Goal: Information Seeking & Learning: Learn about a topic

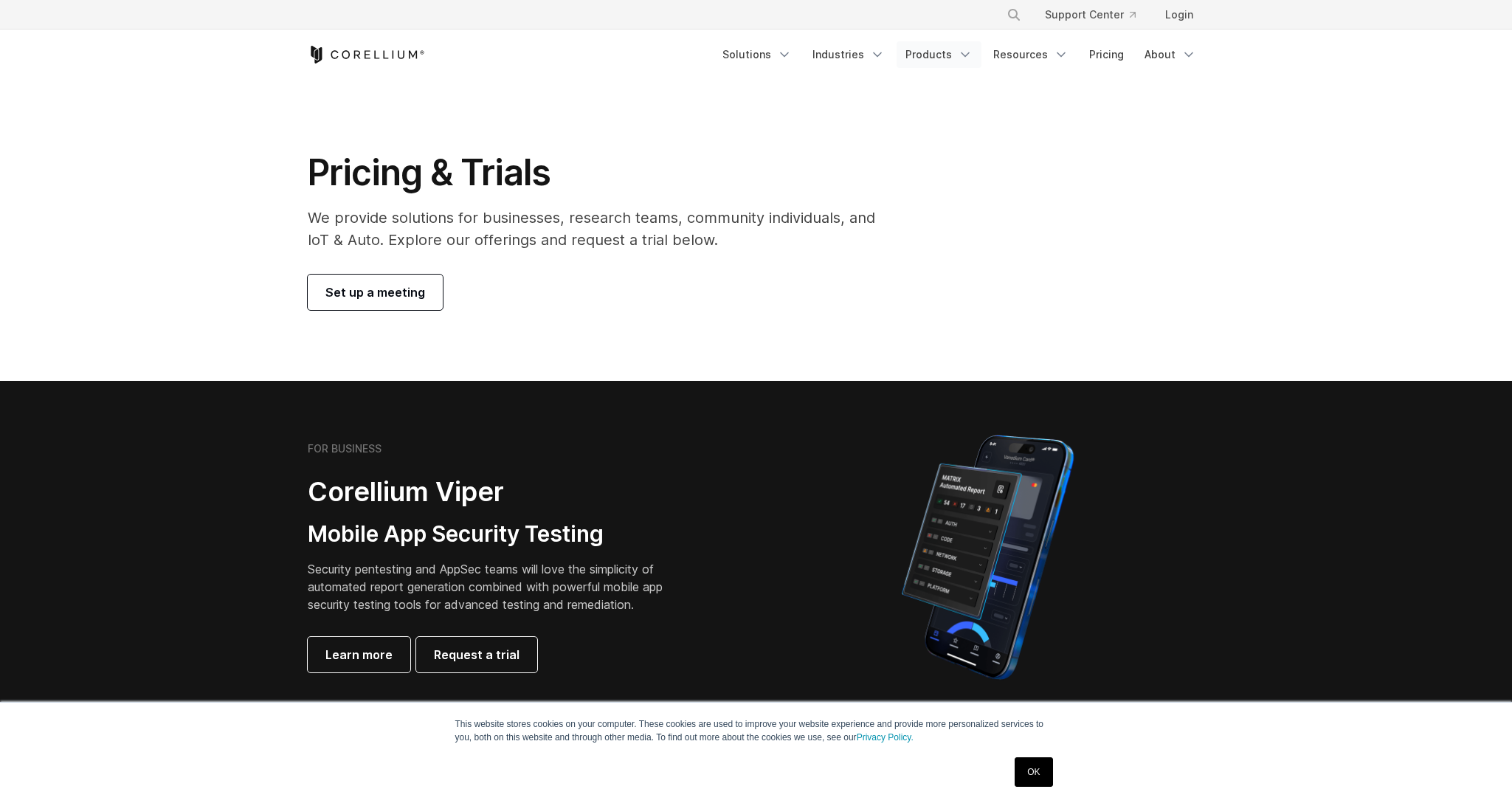
click at [963, 54] on icon "Navigation Menu" at bounding box center [965, 54] width 15 height 15
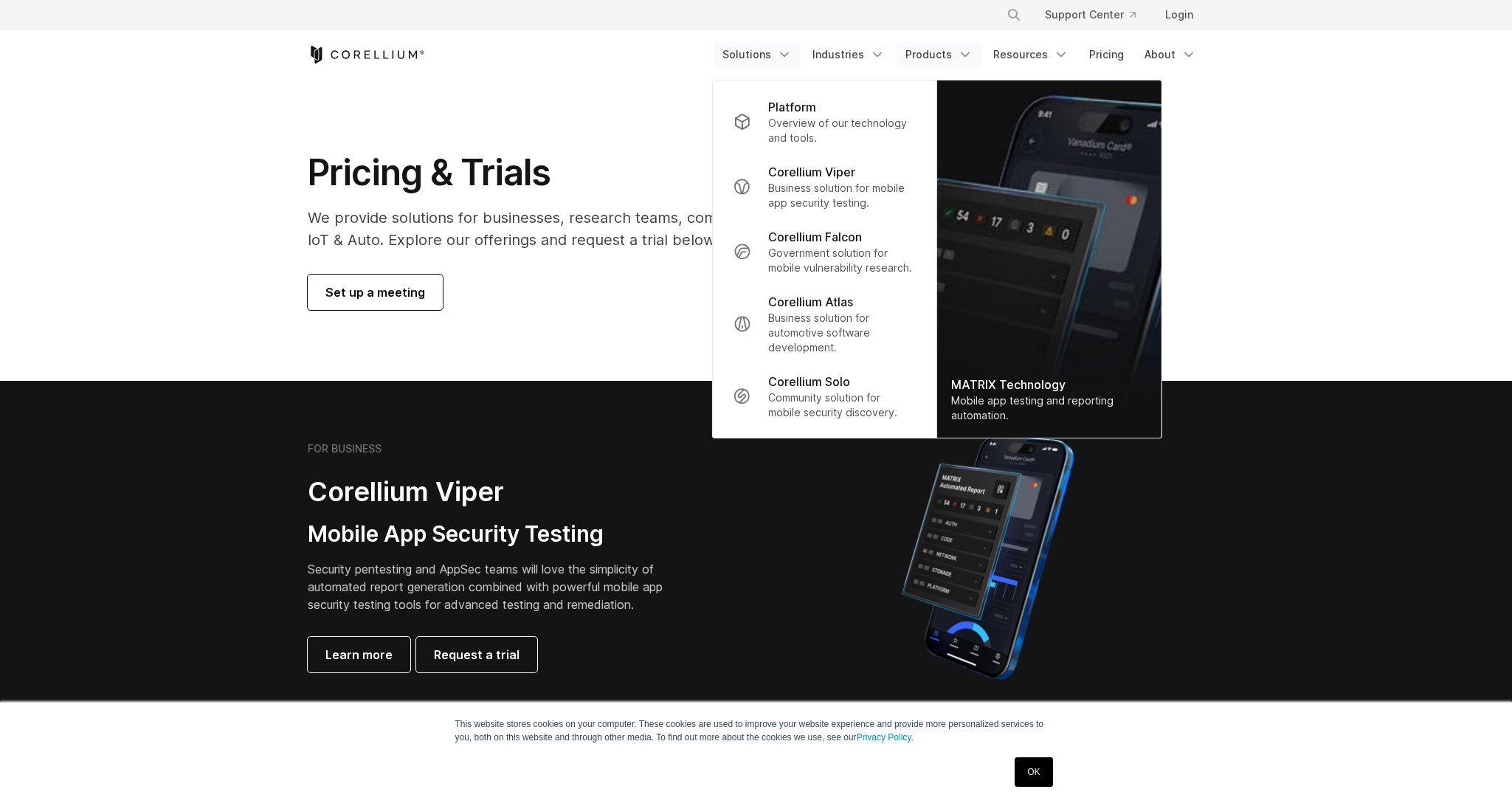
click at [783, 54] on link "Solutions" at bounding box center [757, 54] width 87 height 26
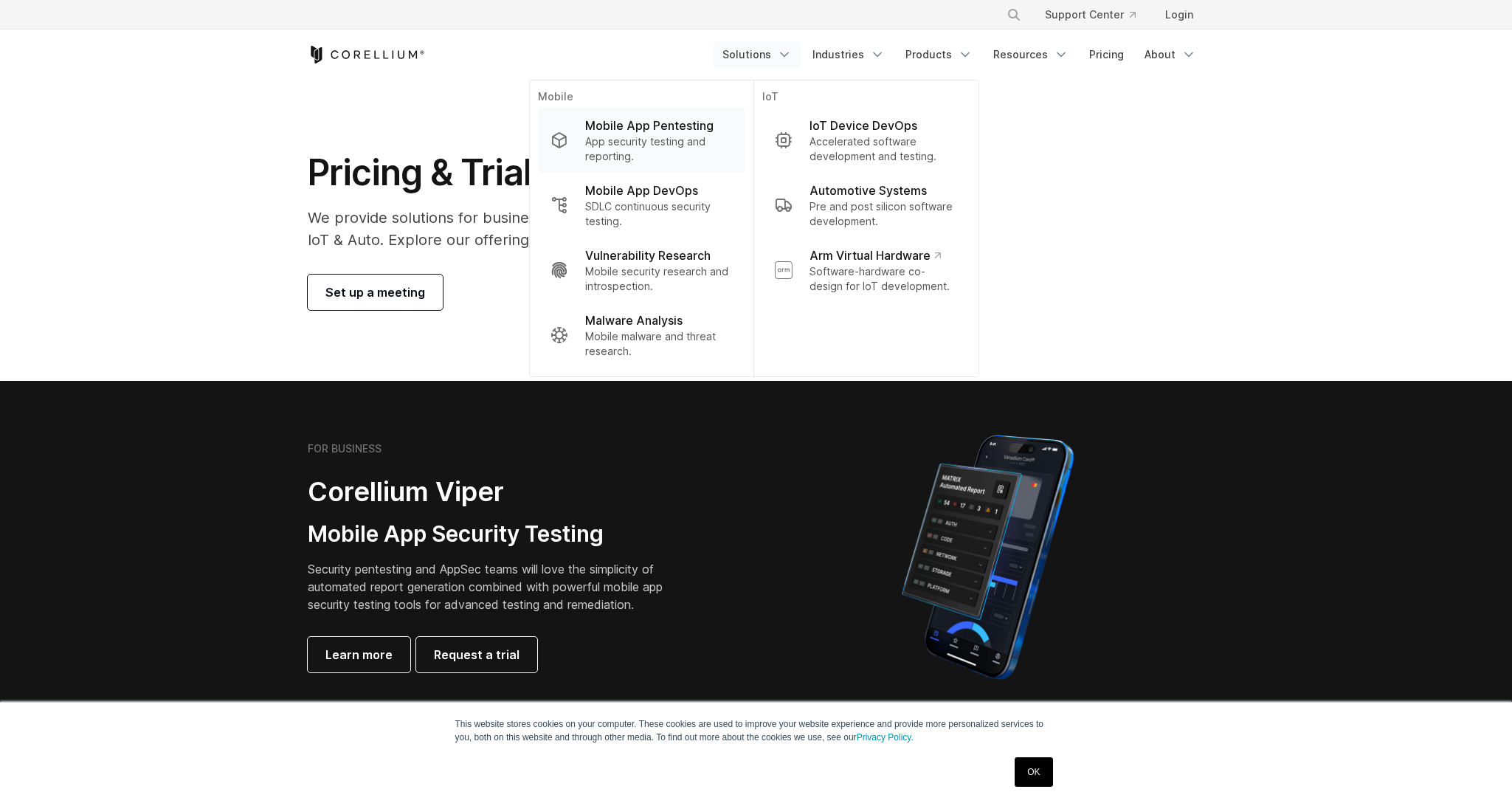
click at [675, 129] on p "Mobile App Pentesting" at bounding box center [650, 126] width 128 height 18
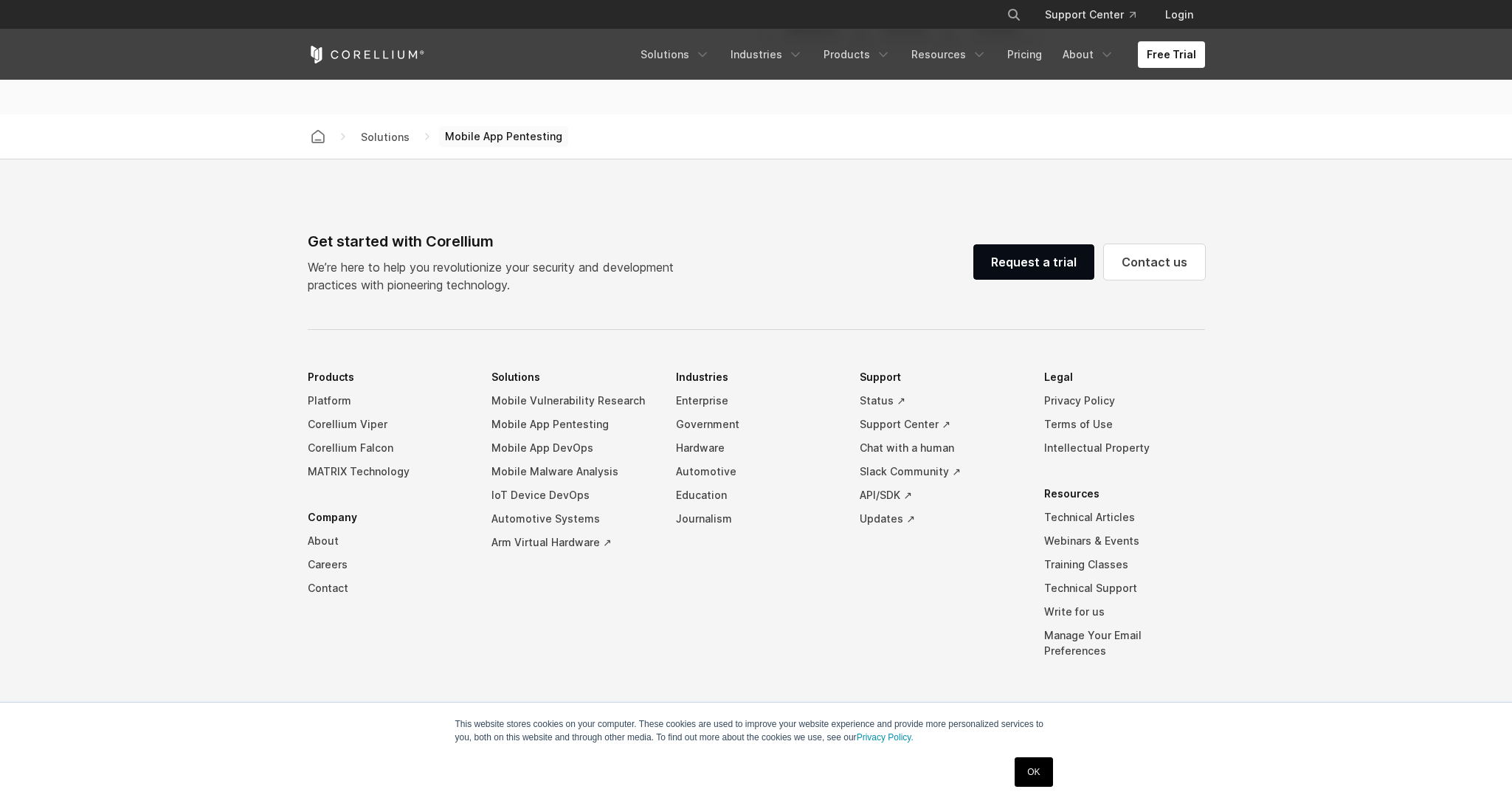
scroll to position [4055, 0]
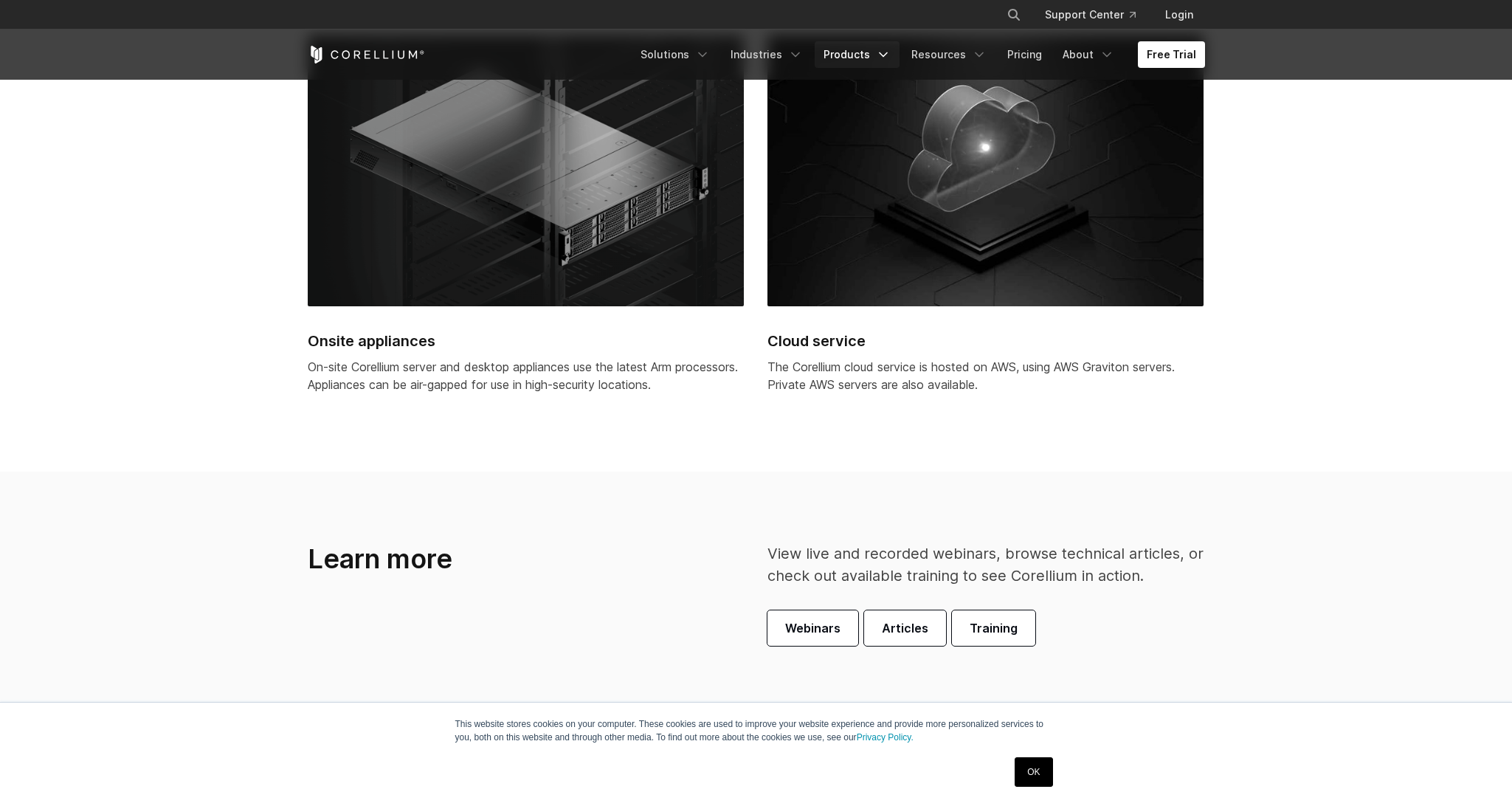
click at [885, 57] on icon "Navigation Menu" at bounding box center [883, 54] width 15 height 15
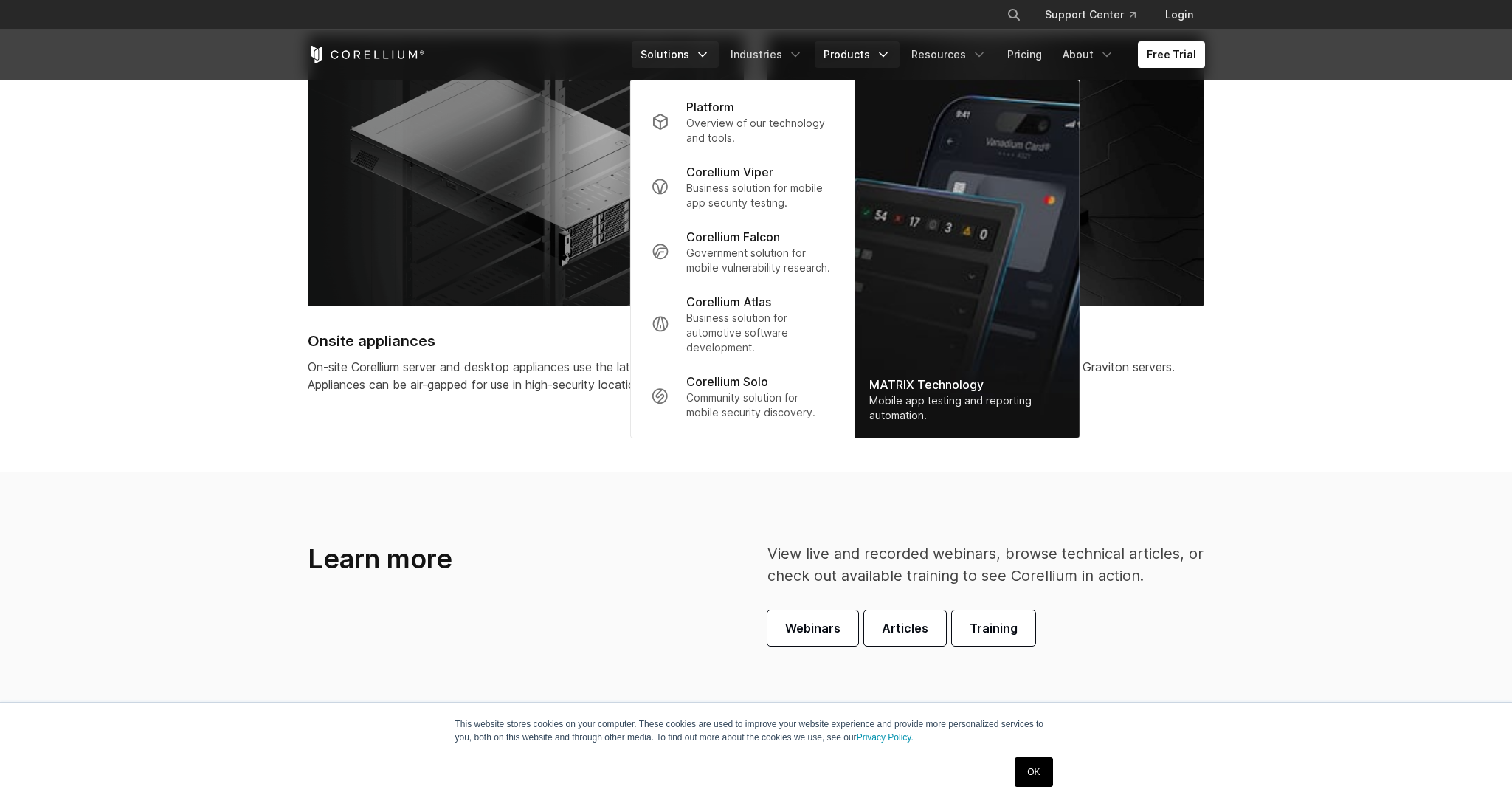
click at [658, 59] on link "Solutions" at bounding box center [675, 54] width 87 height 26
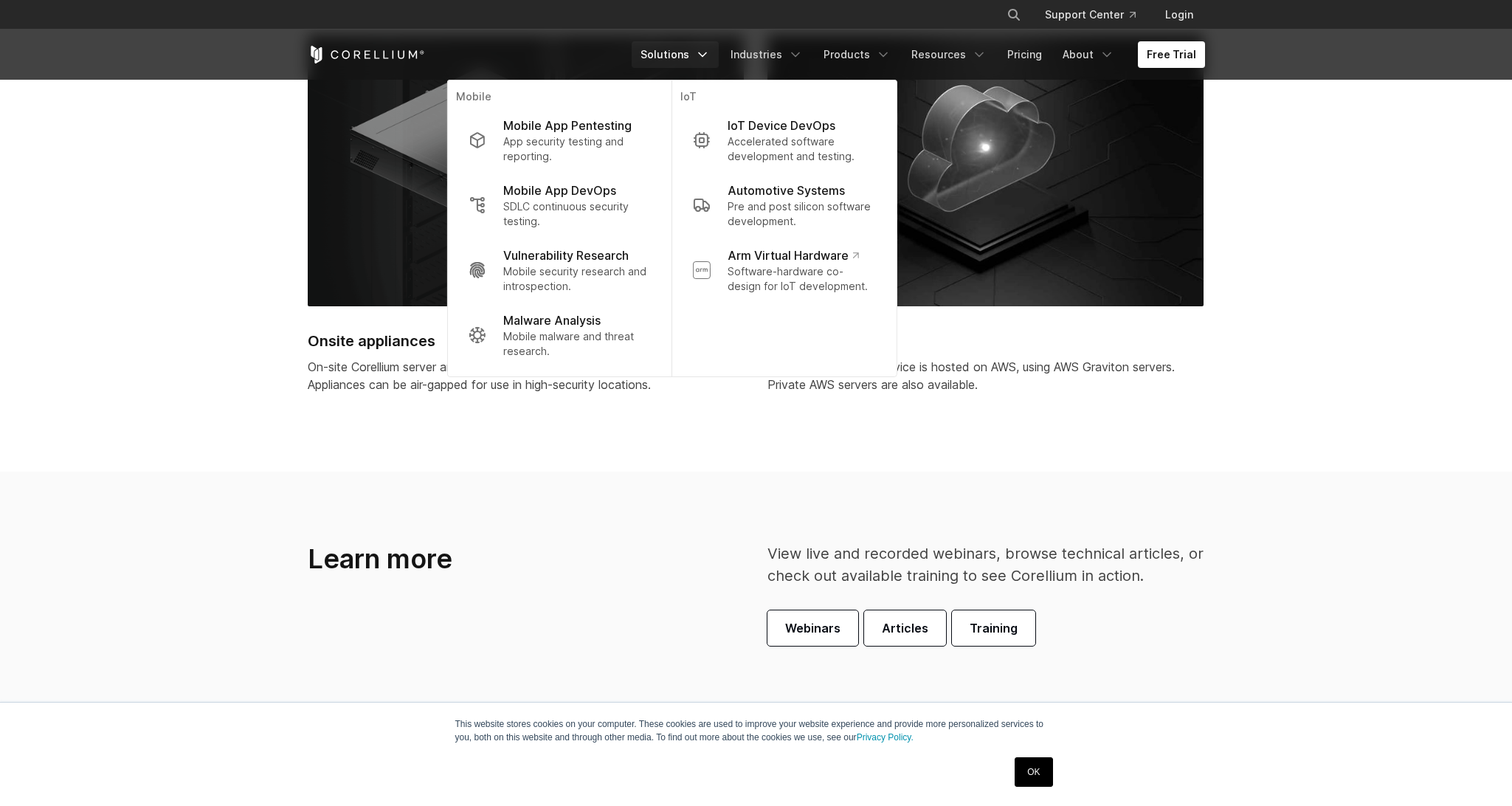
click at [382, 47] on icon "Corellium Home" at bounding box center [366, 54] width 117 height 18
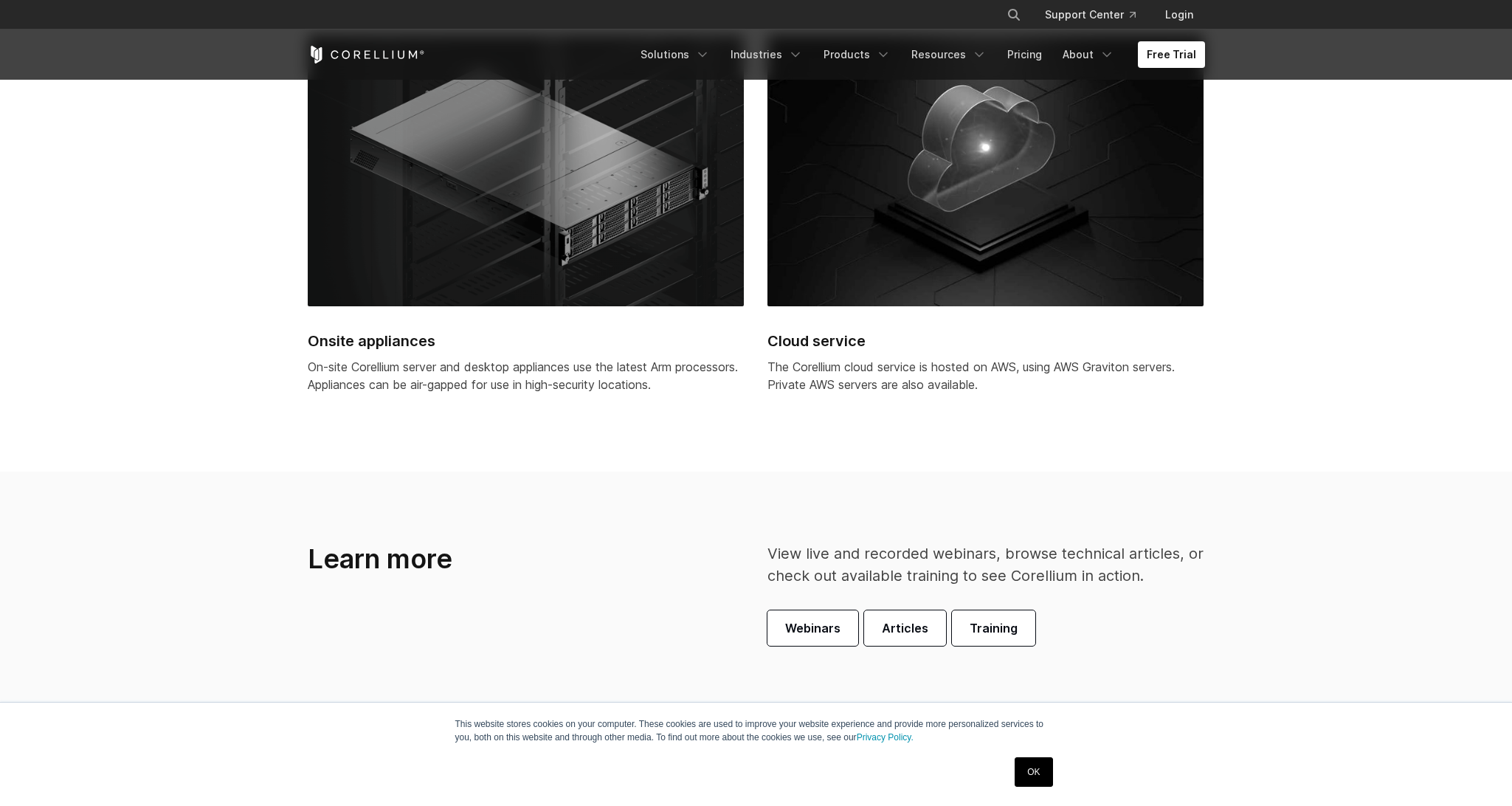
click at [367, 49] on icon "Corellium Home" at bounding box center [366, 54] width 117 height 18
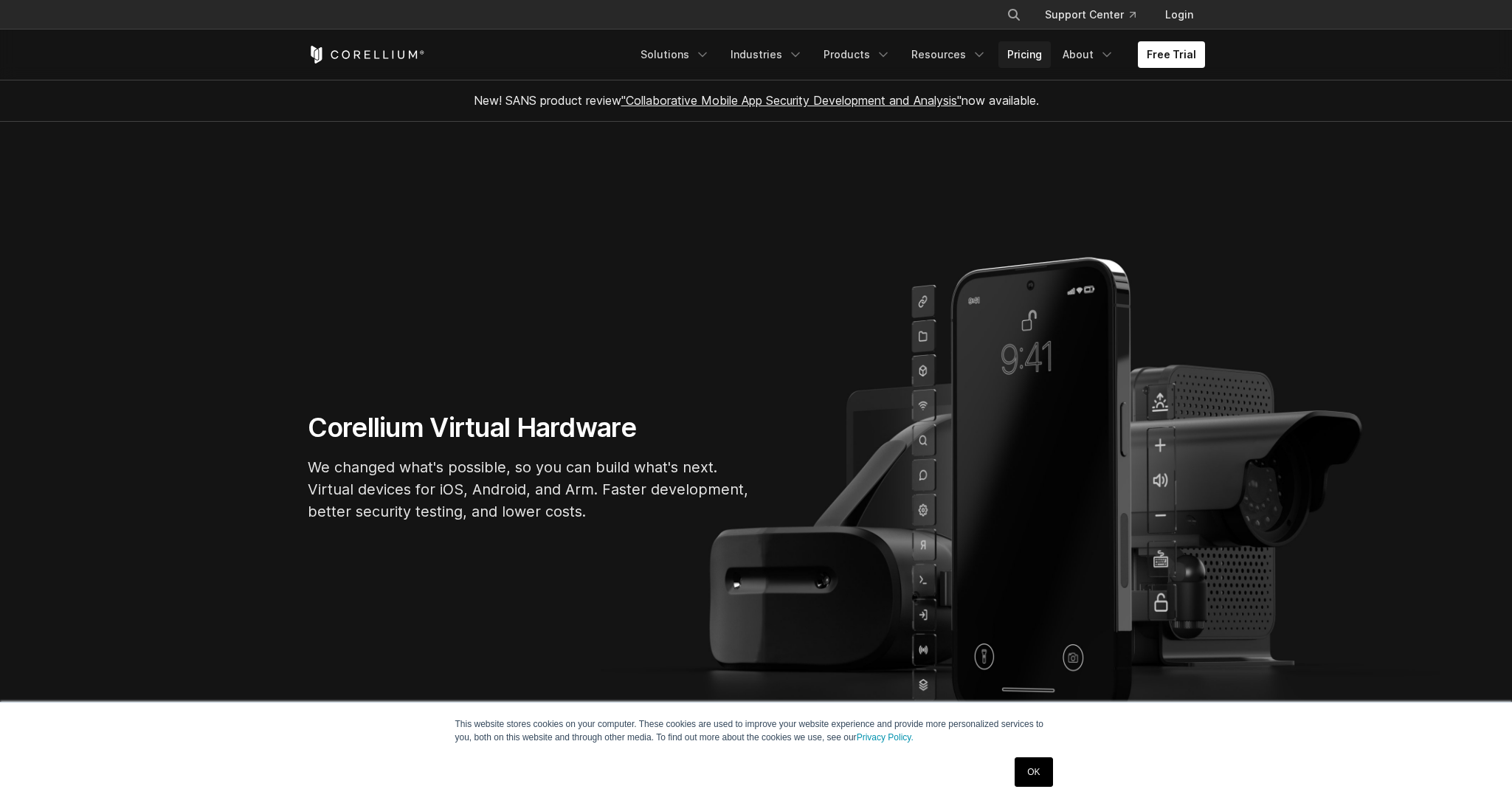
click at [1023, 66] on link "Pricing" at bounding box center [1025, 54] width 53 height 26
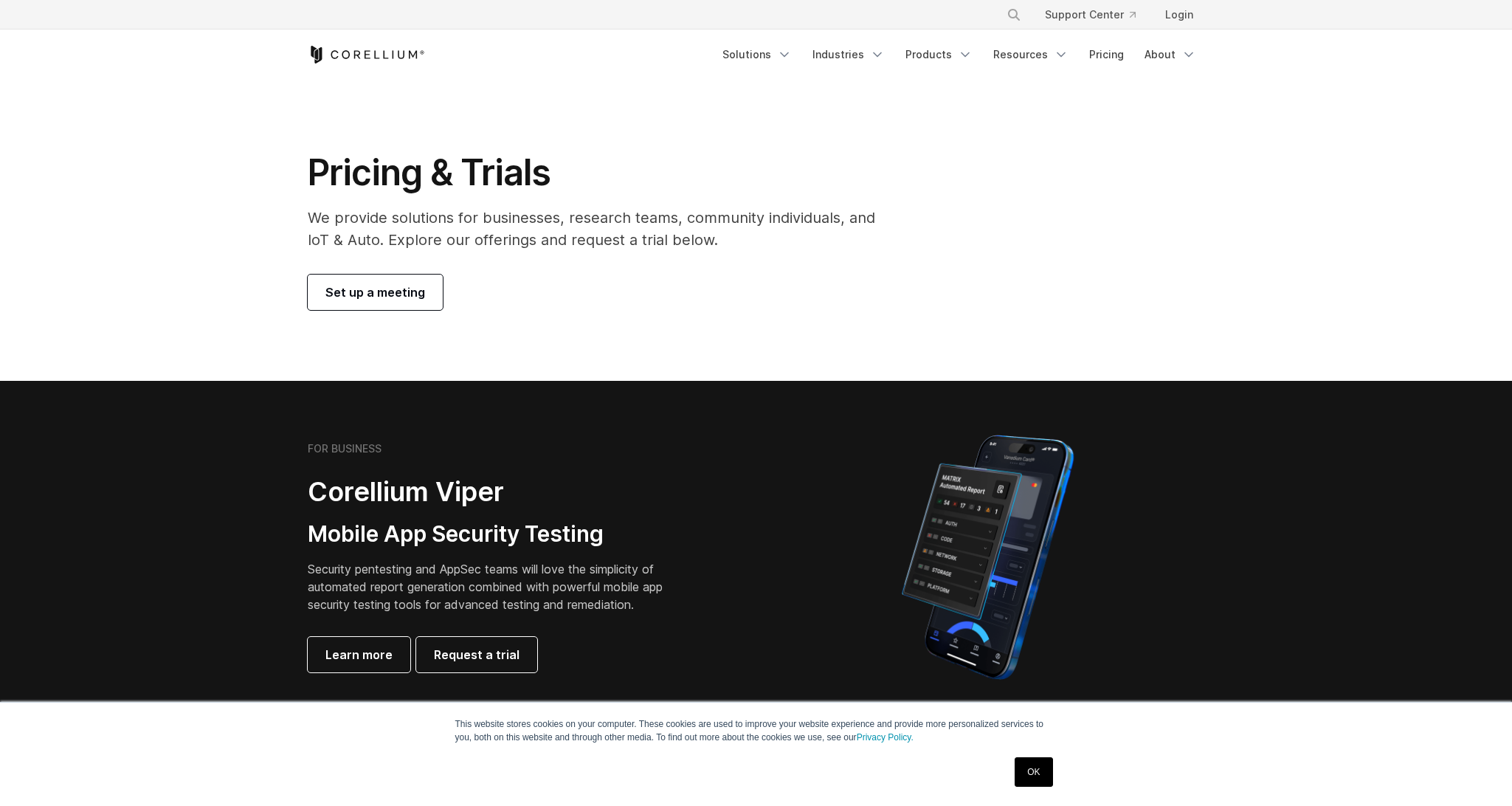
click at [402, 57] on icon "Corellium Home" at bounding box center [366, 54] width 117 height 18
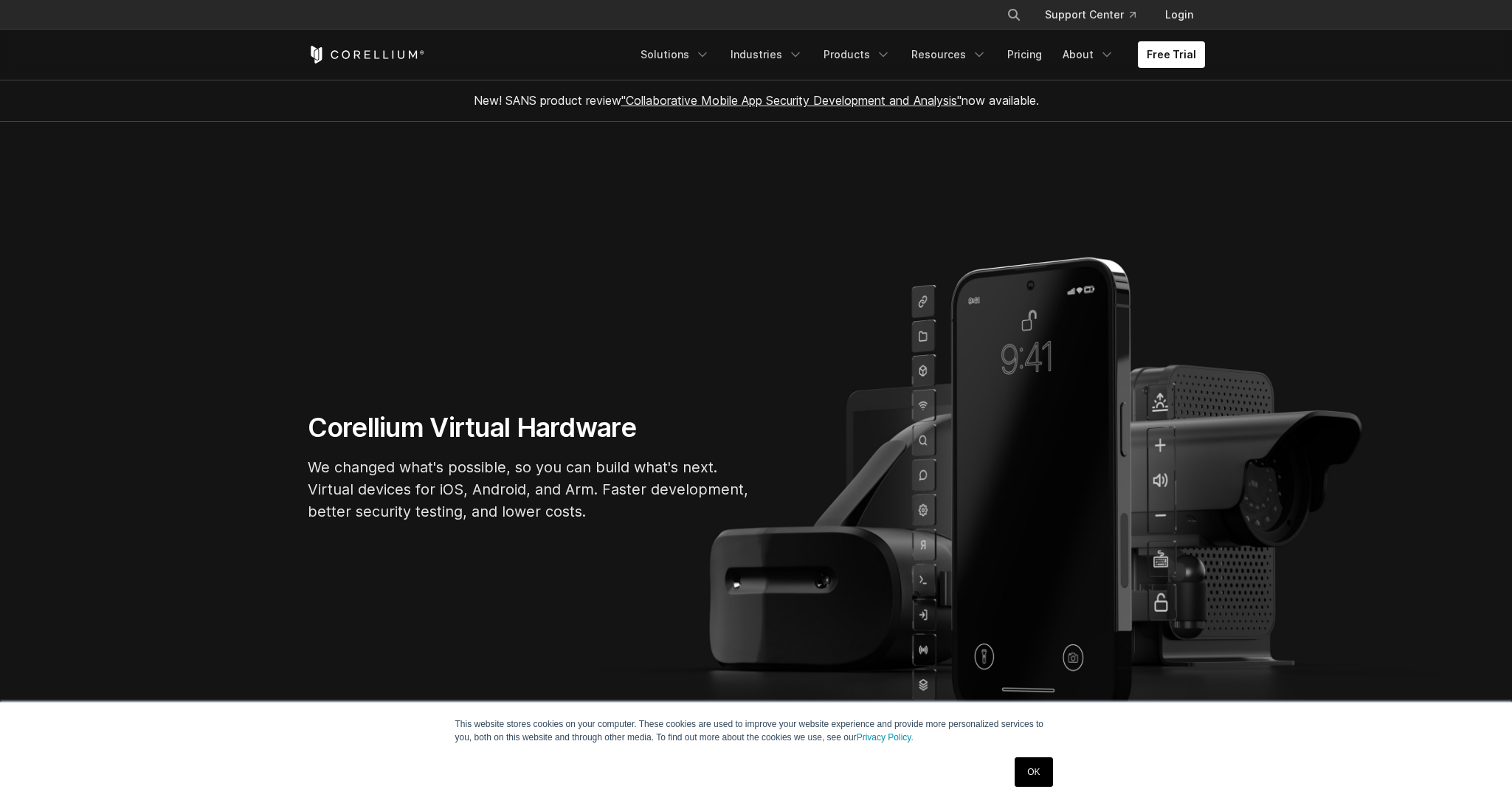
click at [526, 447] on div "Corellium Virtual Hardware We changed what's possible, so you can build what's …" at bounding box center [528, 473] width 472 height 123
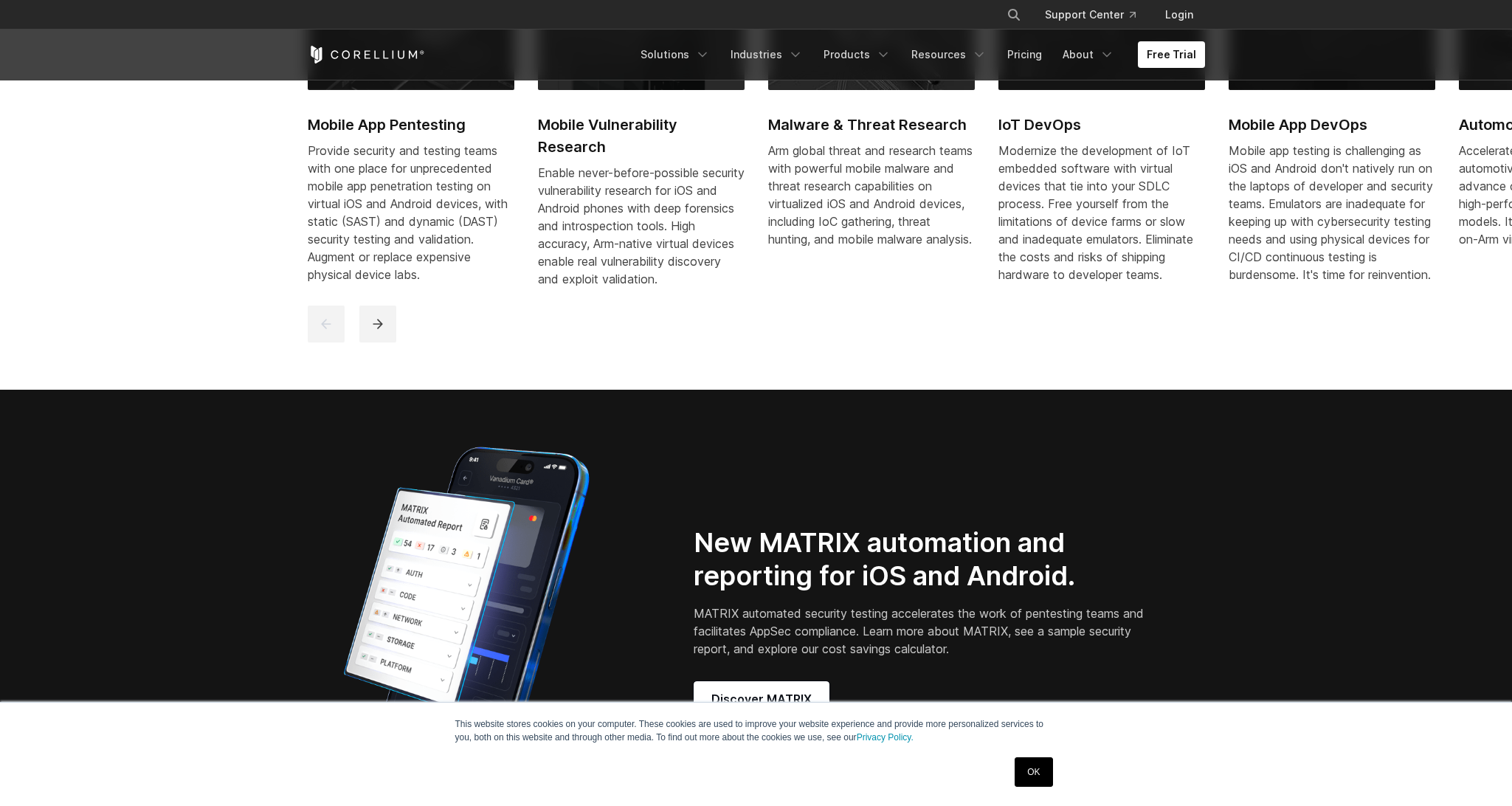
scroll to position [1505, 0]
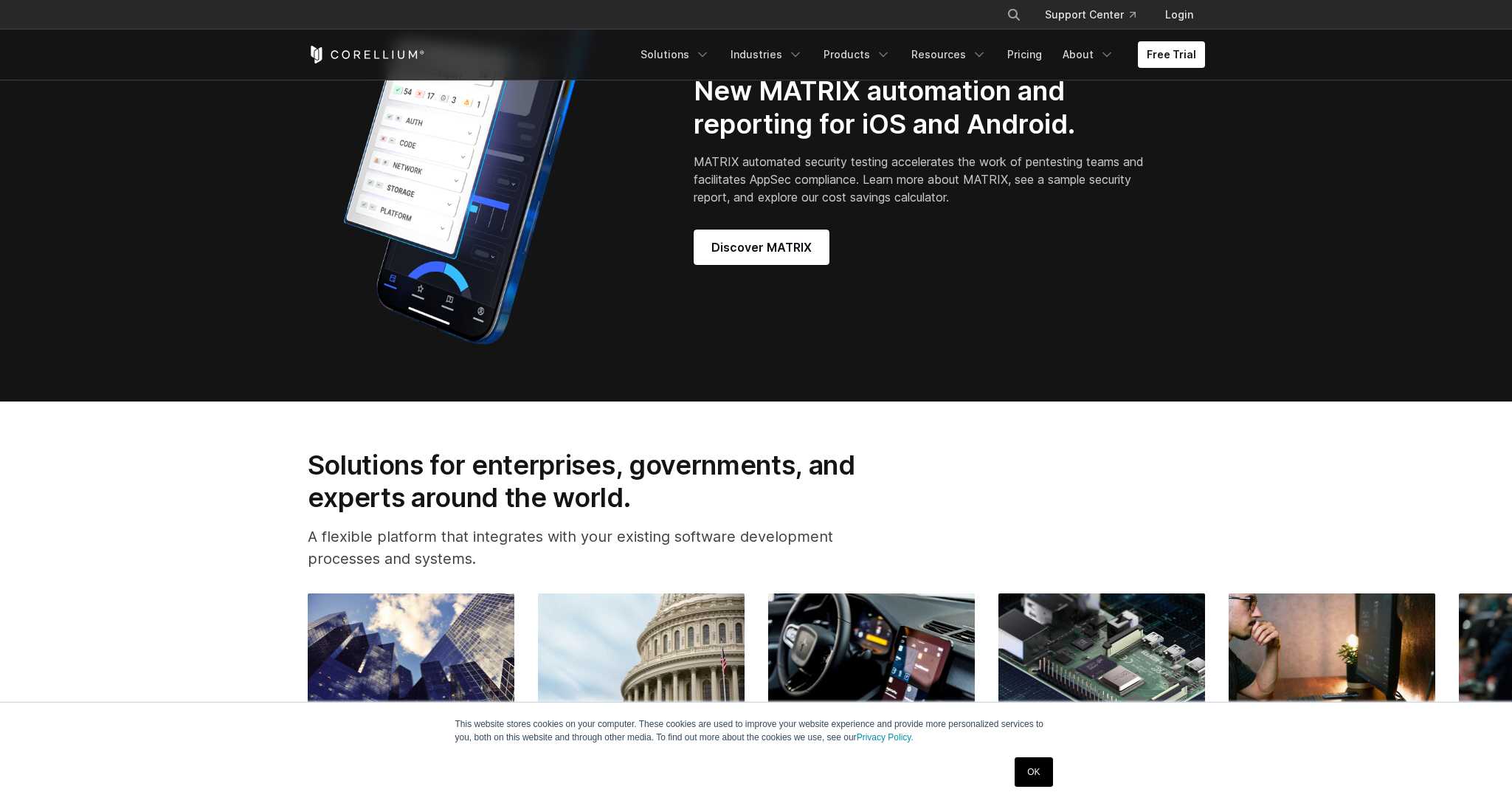
click at [1037, 772] on link "OK" at bounding box center [1033, 772] width 38 height 30
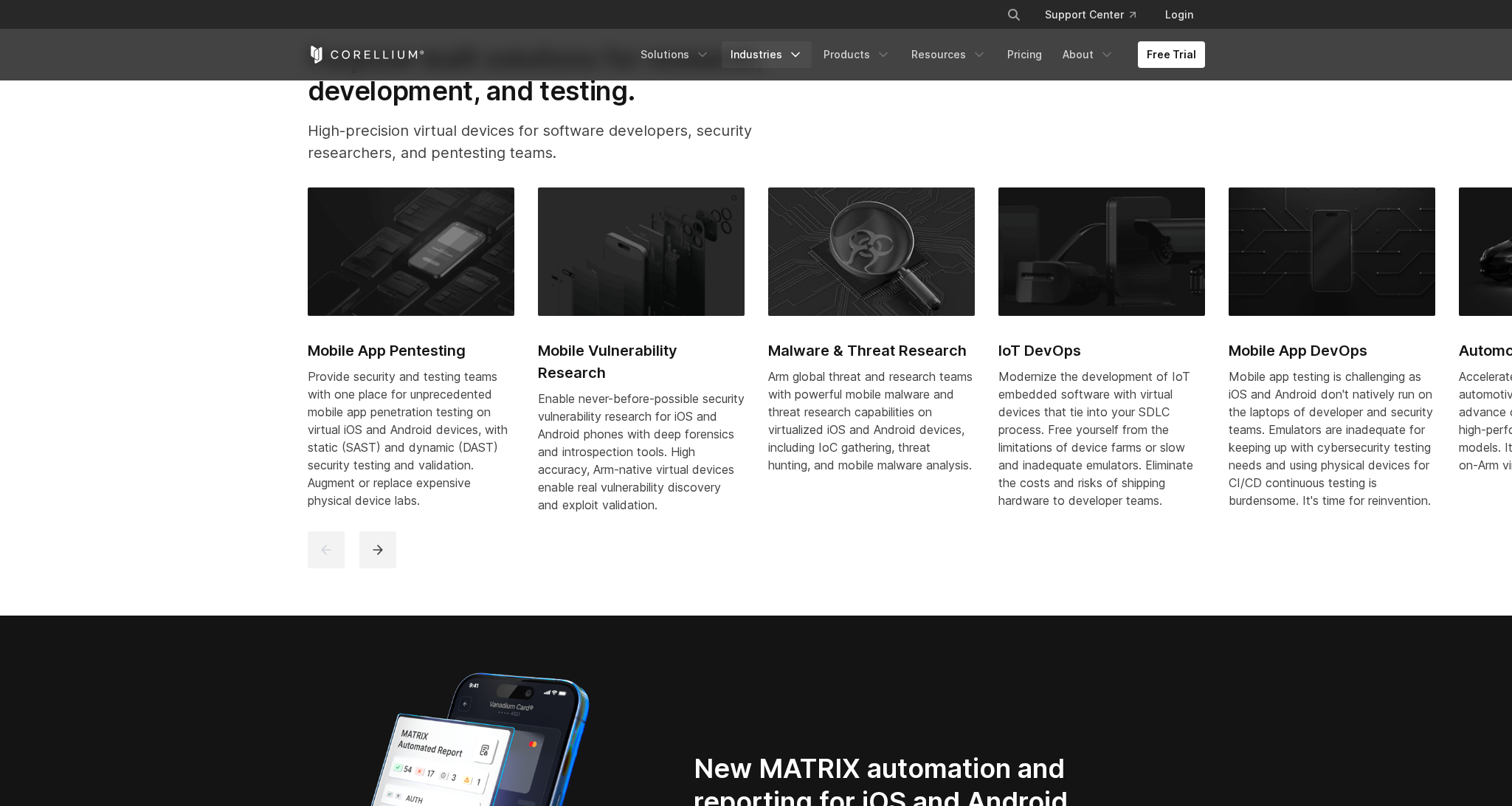
scroll to position [752, 0]
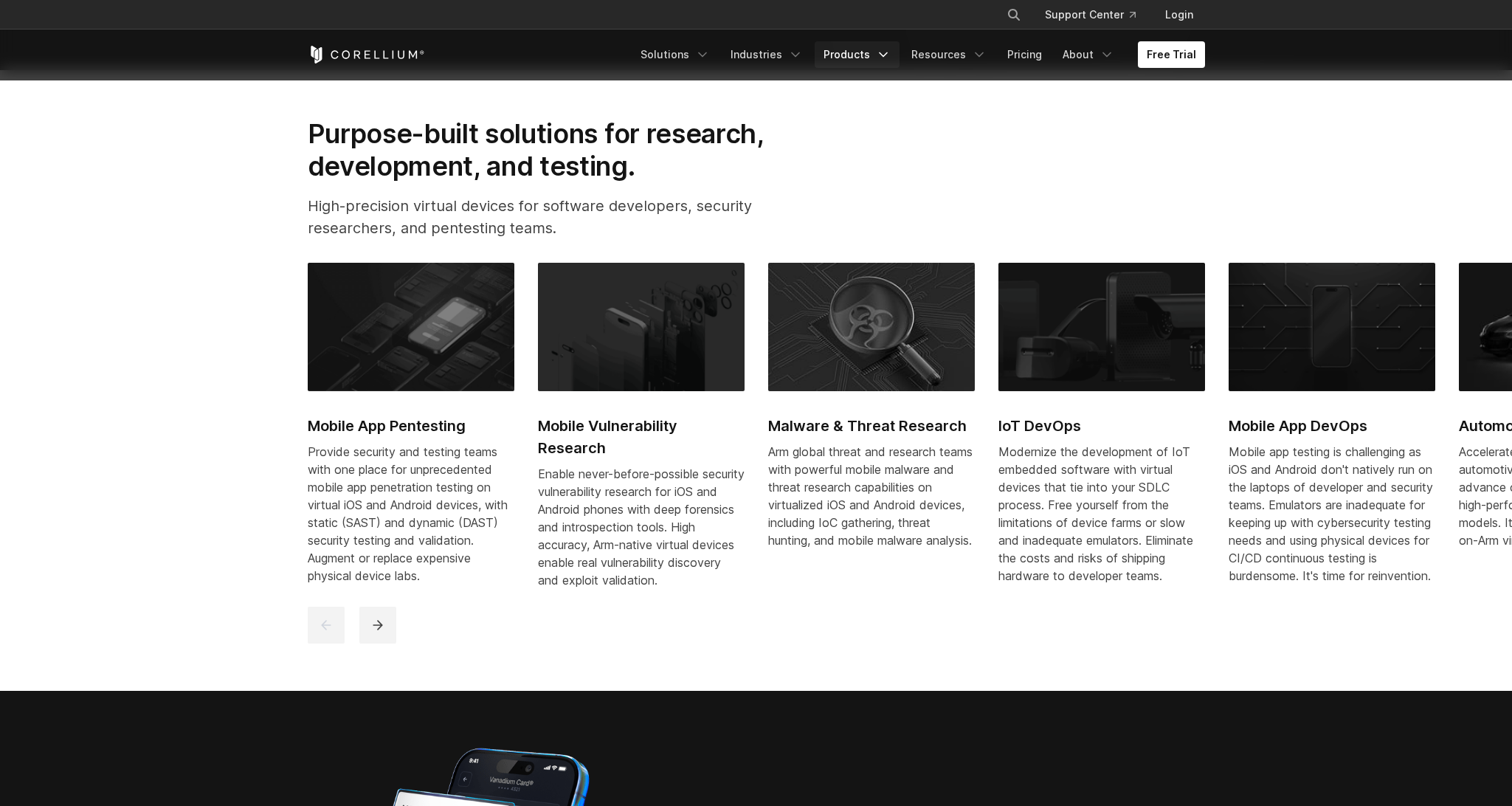
click at [876, 47] on link "Products" at bounding box center [857, 54] width 85 height 26
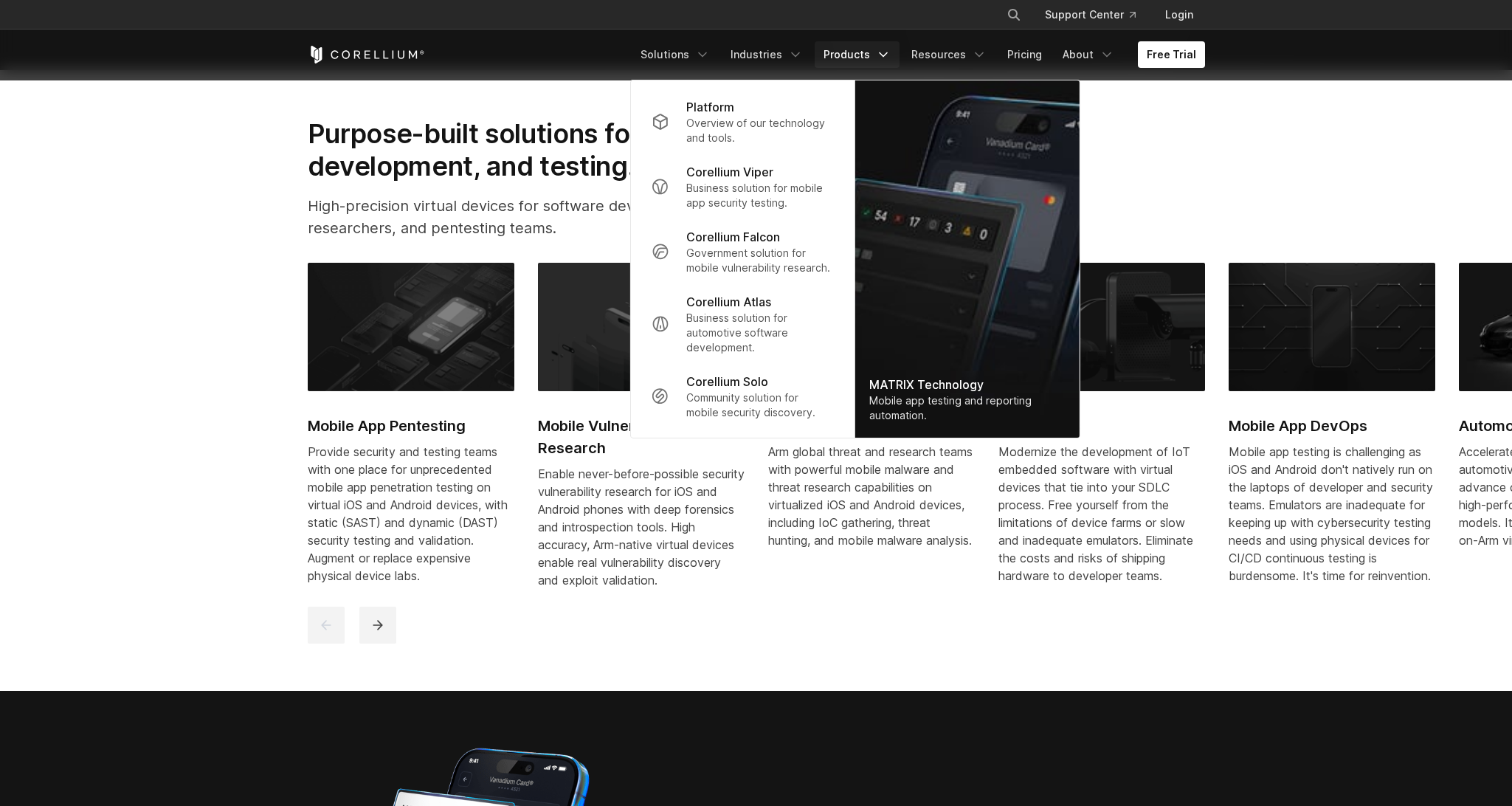
click at [183, 440] on section "Purpose-built solutions for research, development, and testing. High-precision …" at bounding box center [756, 381] width 1512 height 621
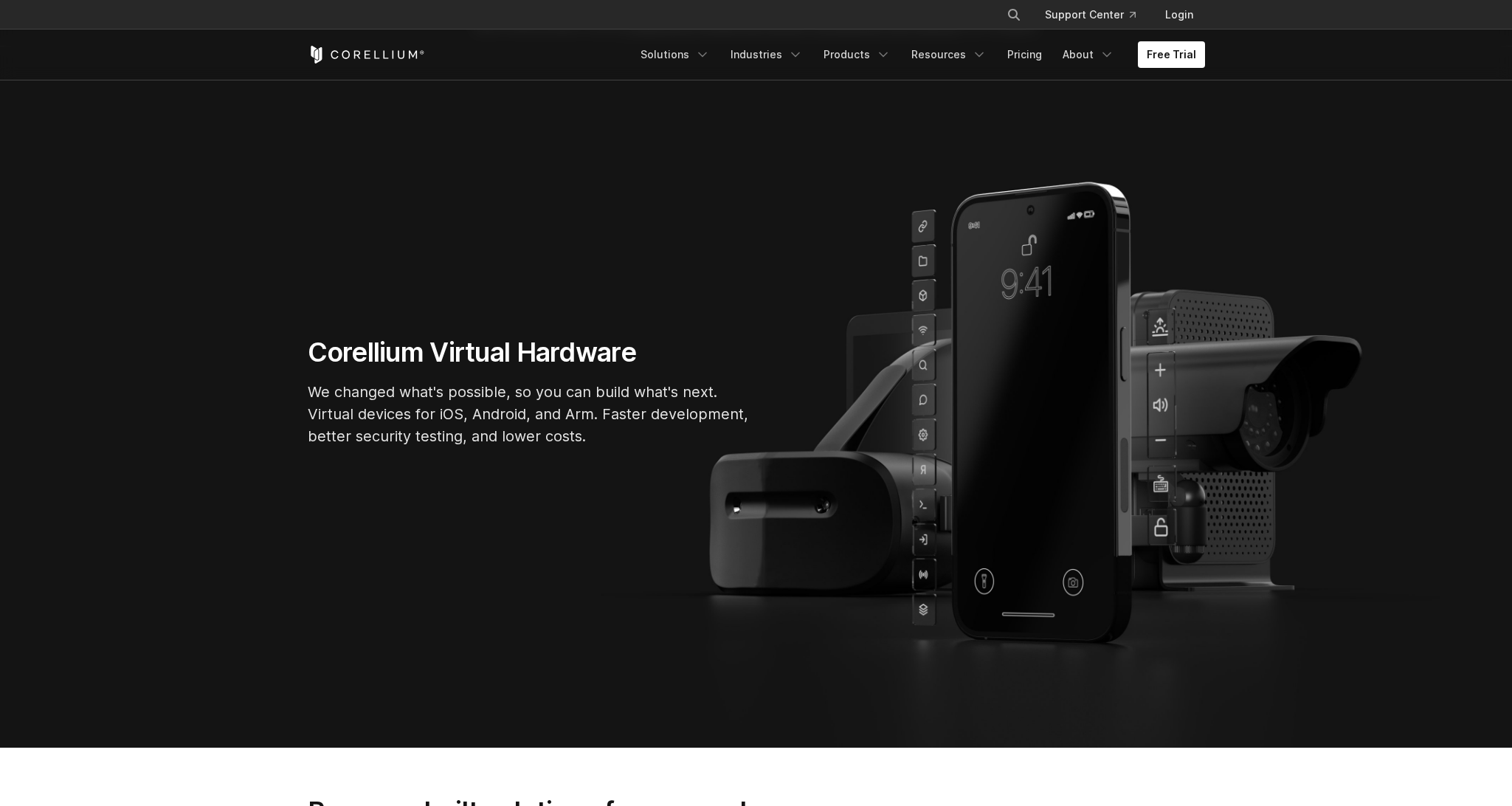
scroll to position [0, 0]
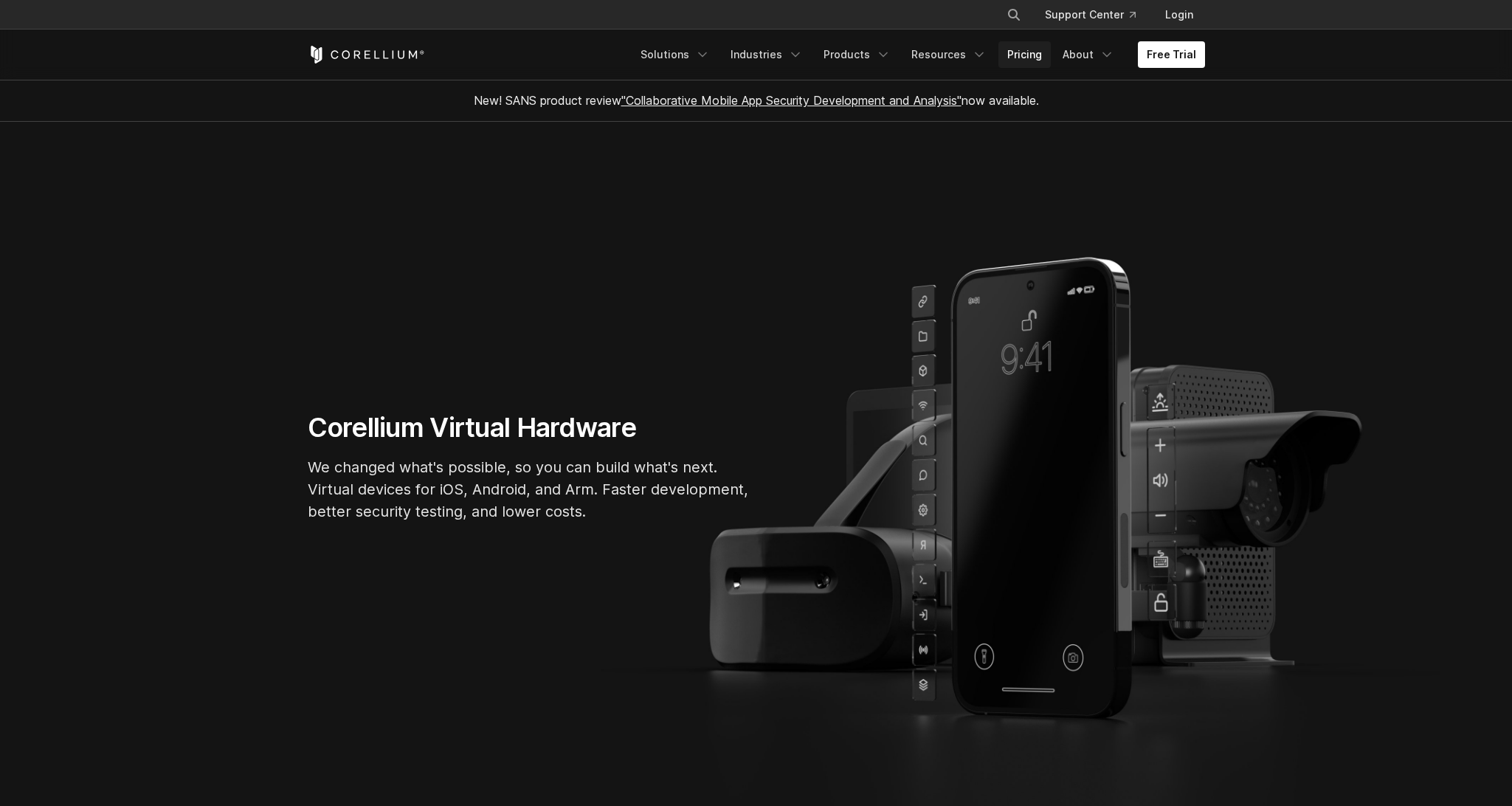
click at [1045, 57] on link "Pricing" at bounding box center [1025, 54] width 53 height 26
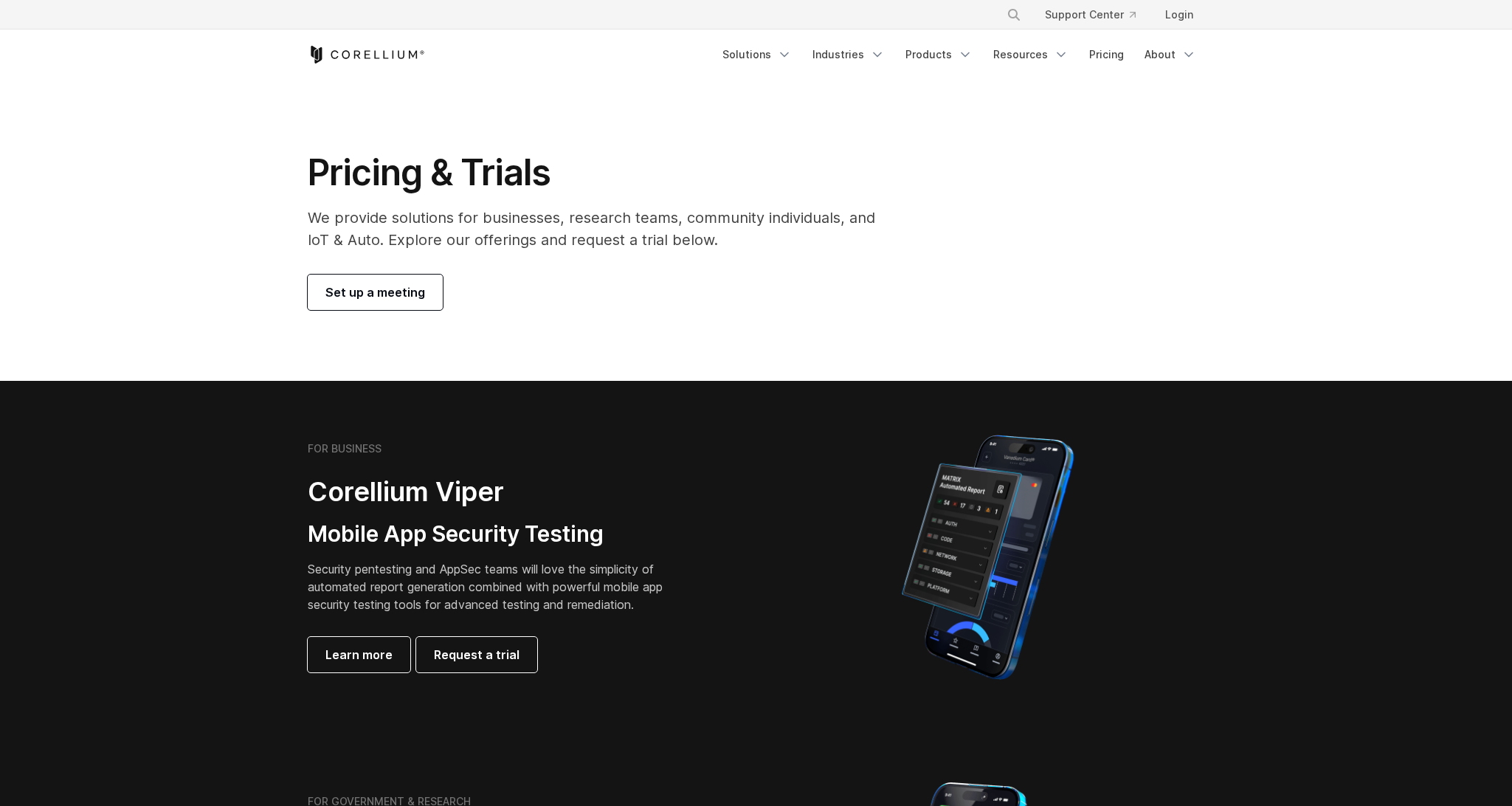
scroll to position [526, 0]
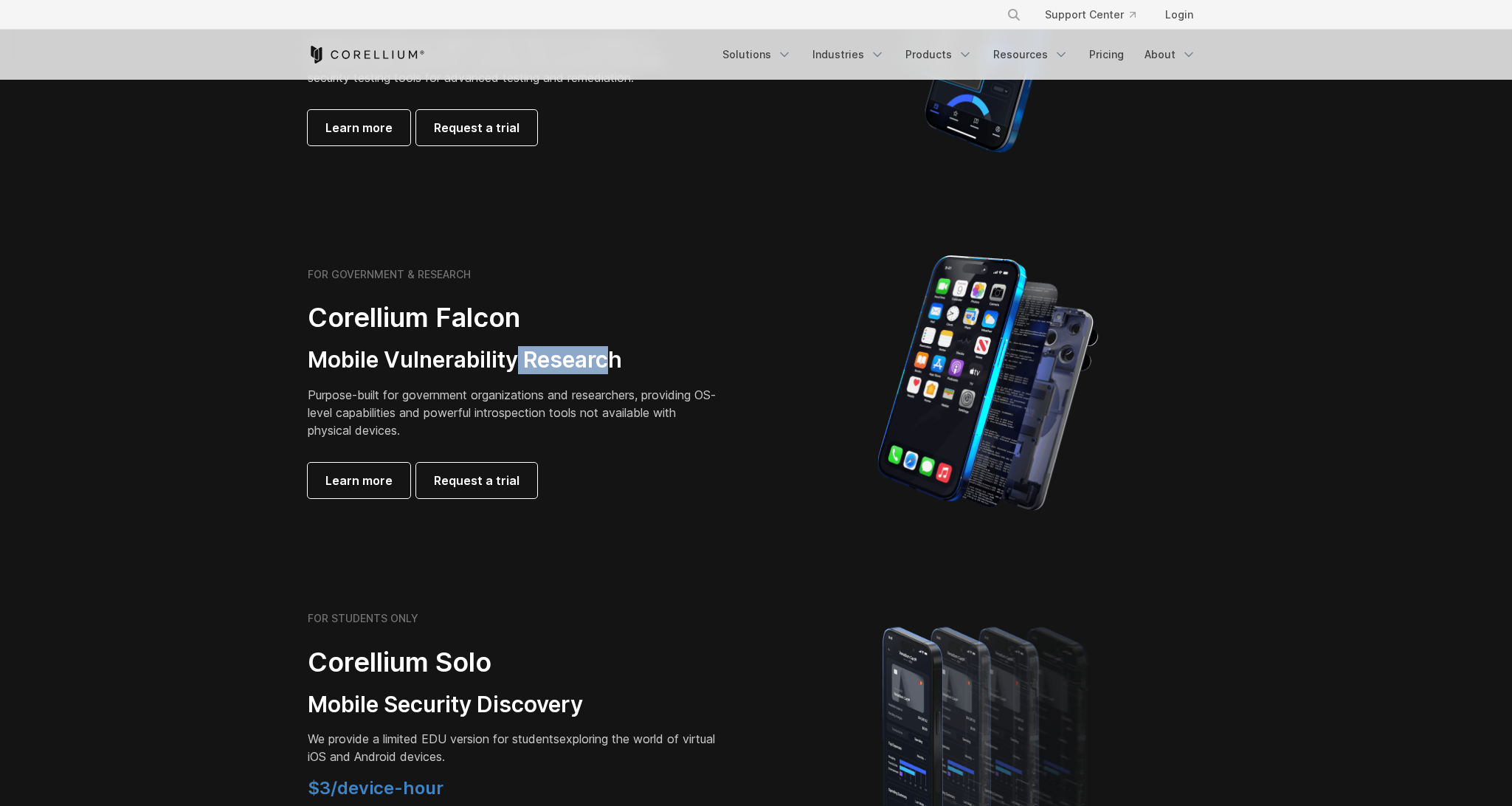
drag, startPoint x: 618, startPoint y: 353, endPoint x: 655, endPoint y: 351, distance: 37.1
click at [655, 351] on h3 "Mobile Vulnerability Research" at bounding box center [514, 360] width 413 height 28
click at [683, 347] on h3 "Mobile Vulnerability Research" at bounding box center [514, 360] width 413 height 28
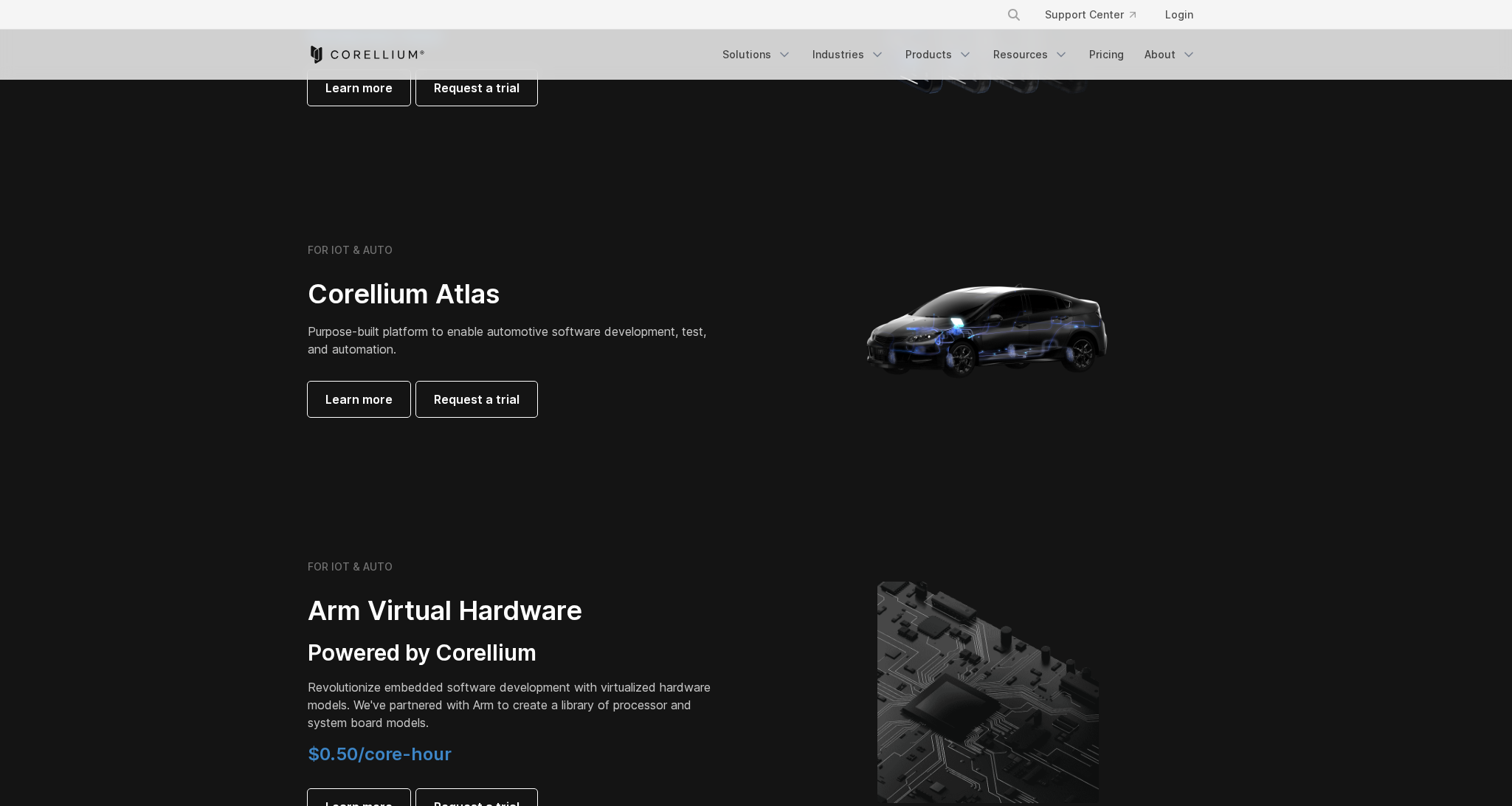
scroll to position [1430, 0]
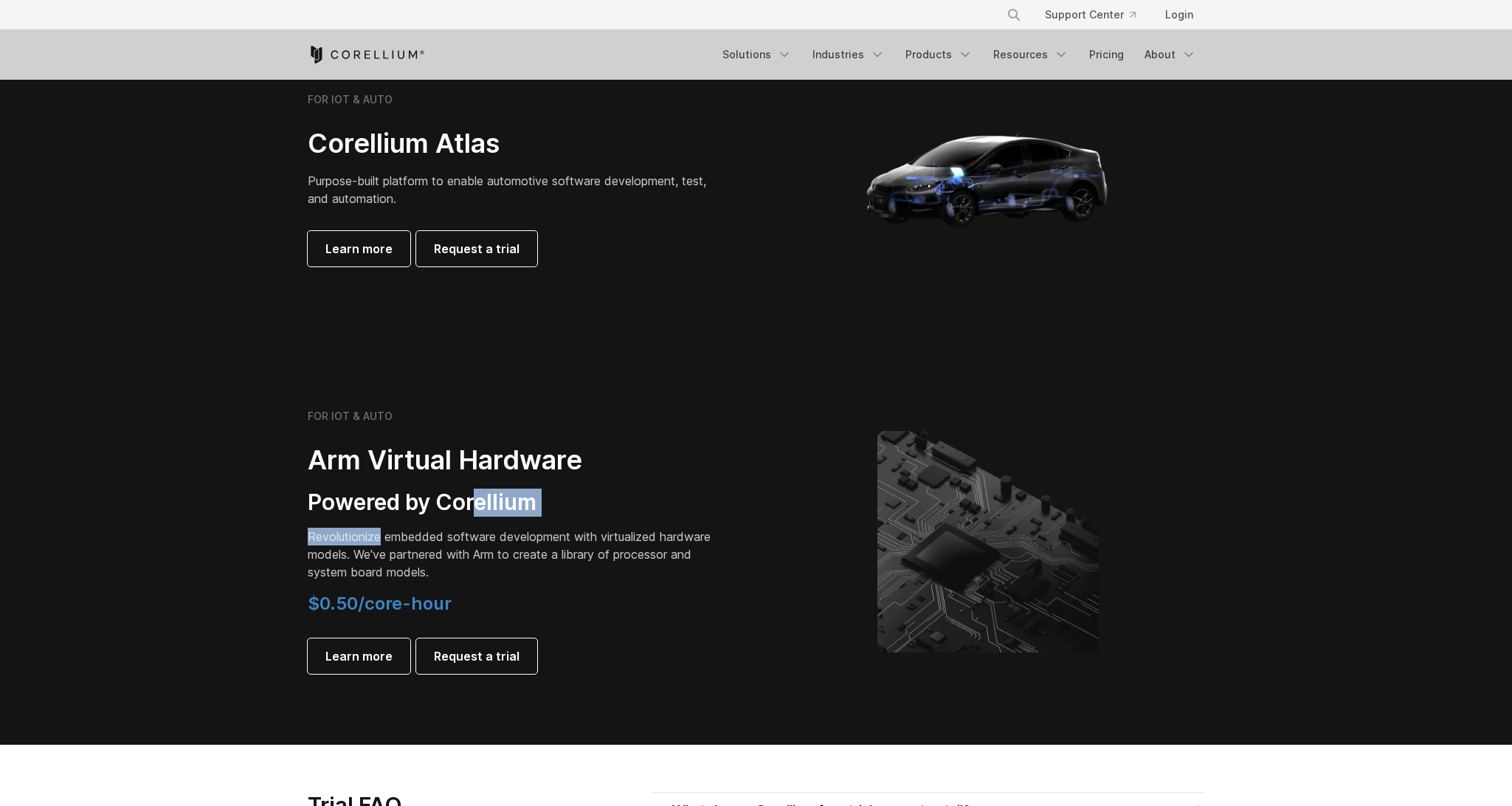
drag, startPoint x: 393, startPoint y: 526, endPoint x: 638, endPoint y: 497, distance: 246.7
click at [638, 497] on div "FOR IOT & AUTO Arm Virtual Hardware Powered by Corellium Revolutionize embedded…" at bounding box center [514, 541] width 413 height 264
click at [567, 541] on p "Revolutionize embedded software development with virtualized hardware models. W…" at bounding box center [514, 554] width 413 height 53
drag, startPoint x: 540, startPoint y: 539, endPoint x: 343, endPoint y: 555, distance: 197.6
click at [343, 555] on p "Revolutionize embedded software development with virtualized hardware models. W…" at bounding box center [514, 554] width 413 height 53
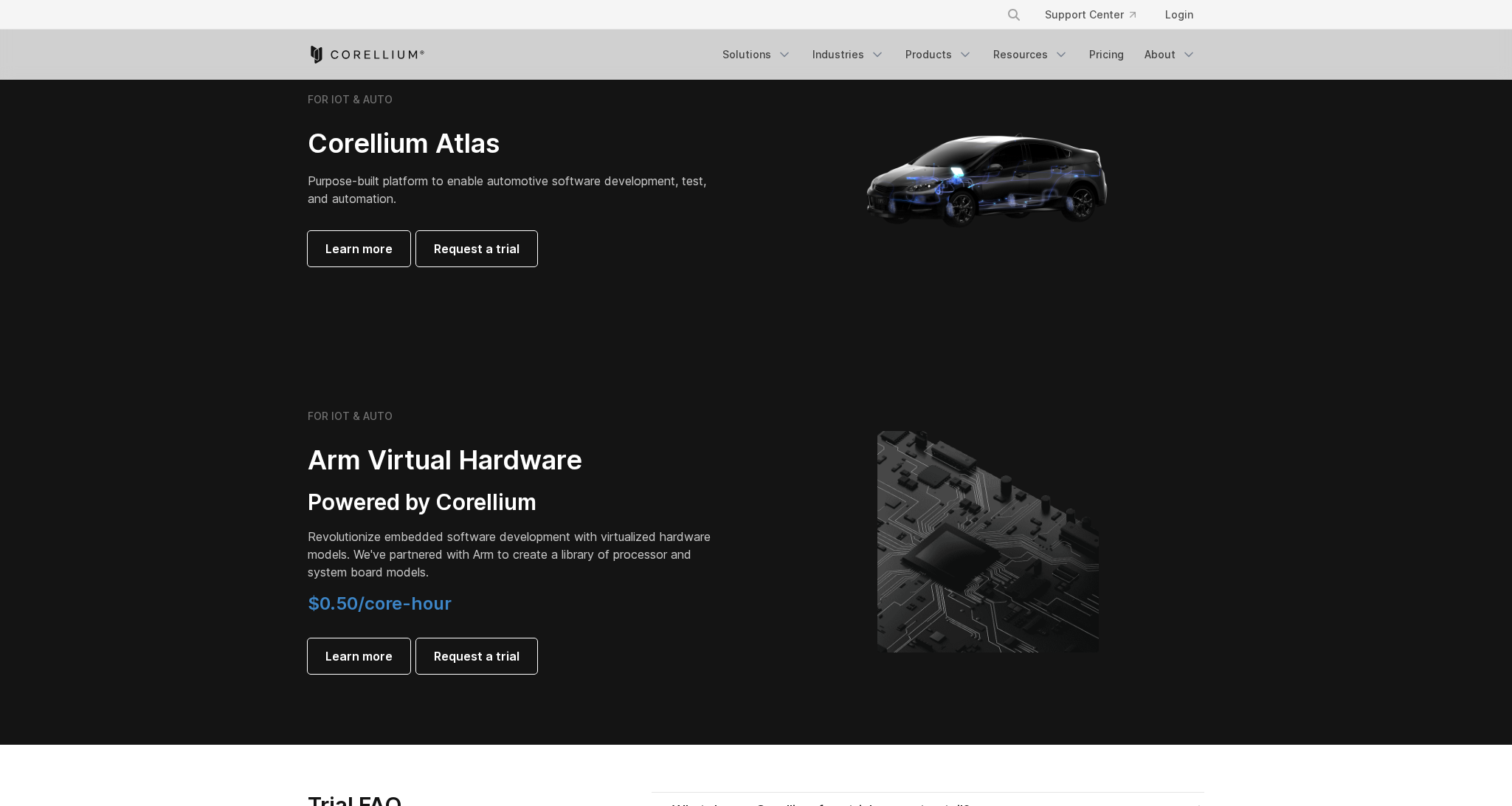
click at [394, 562] on p "Revolutionize embedded software development with virtualized hardware models. W…" at bounding box center [514, 554] width 413 height 53
drag, startPoint x: 351, startPoint y: 554, endPoint x: 528, endPoint y: 555, distance: 177.0
click at [528, 555] on p "Revolutionize embedded software development with virtualized hardware models. W…" at bounding box center [514, 554] width 413 height 53
drag, startPoint x: 585, startPoint y: 558, endPoint x: 643, endPoint y: 559, distance: 58.0
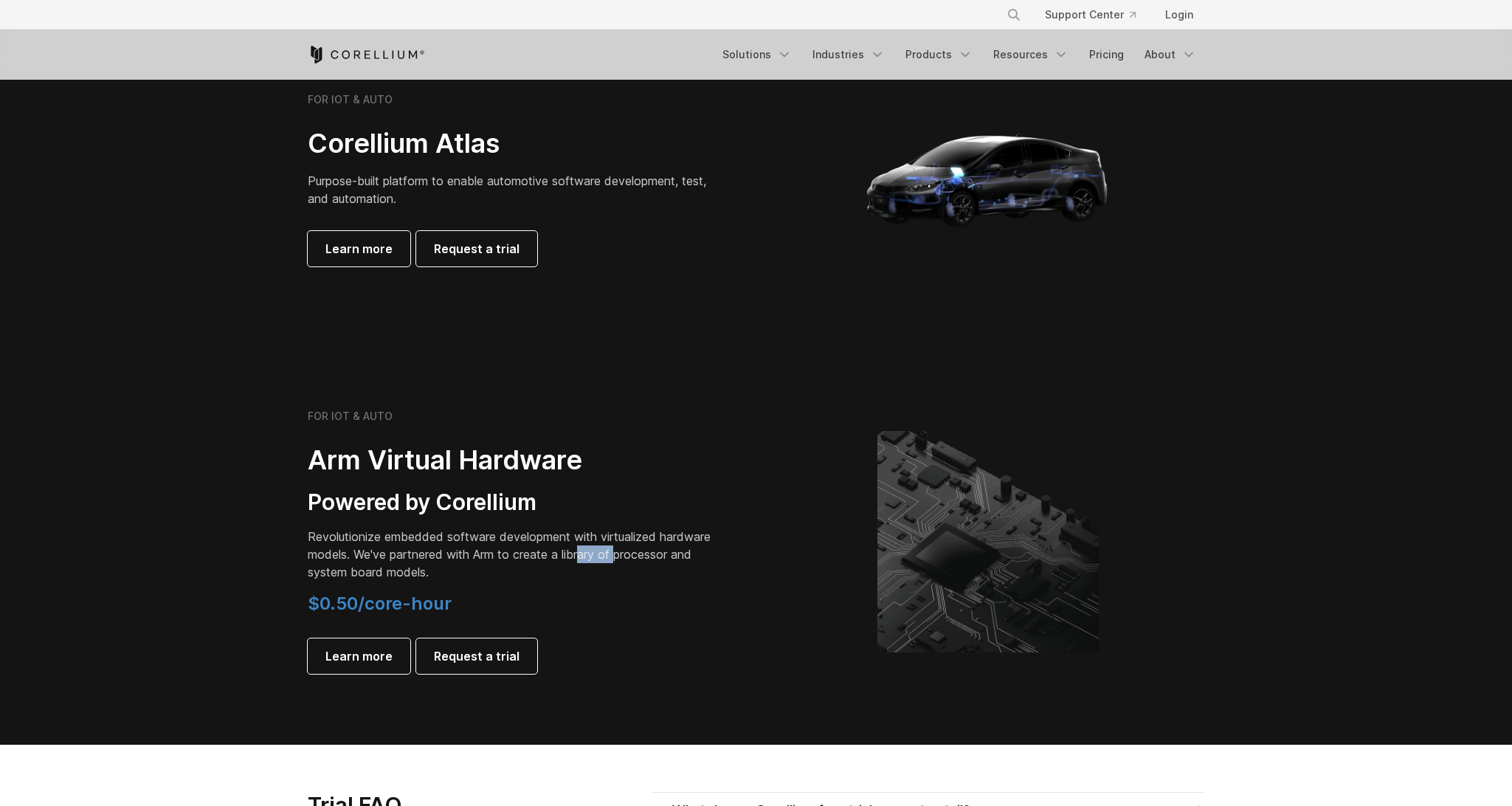
click at [638, 558] on p "Revolutionize embedded software development with virtualized hardware models. W…" at bounding box center [514, 554] width 413 height 53
click at [645, 561] on p "Revolutionize embedded software development with virtualized hardware models. W…" at bounding box center [514, 554] width 413 height 53
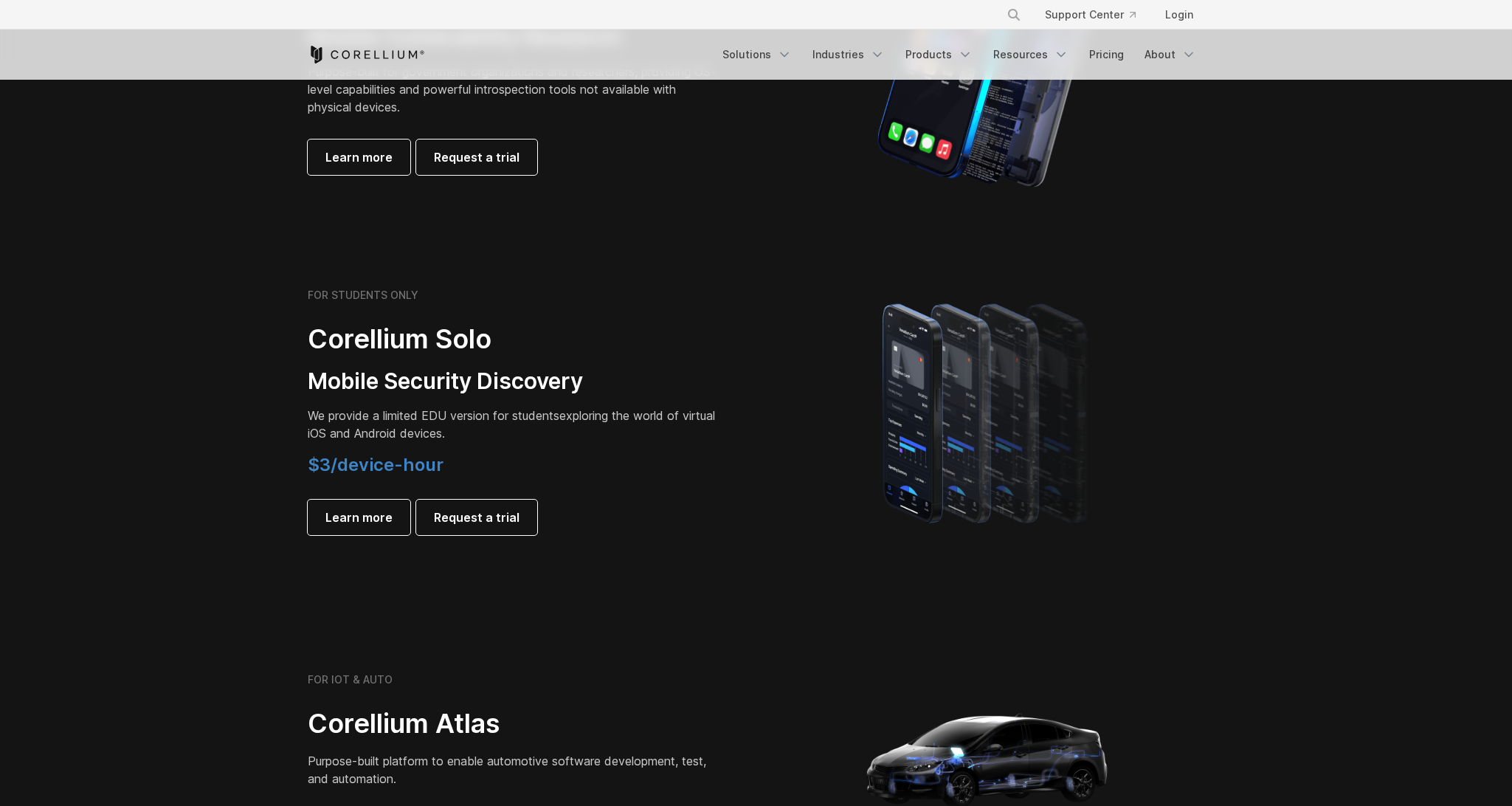
scroll to position [624, 0]
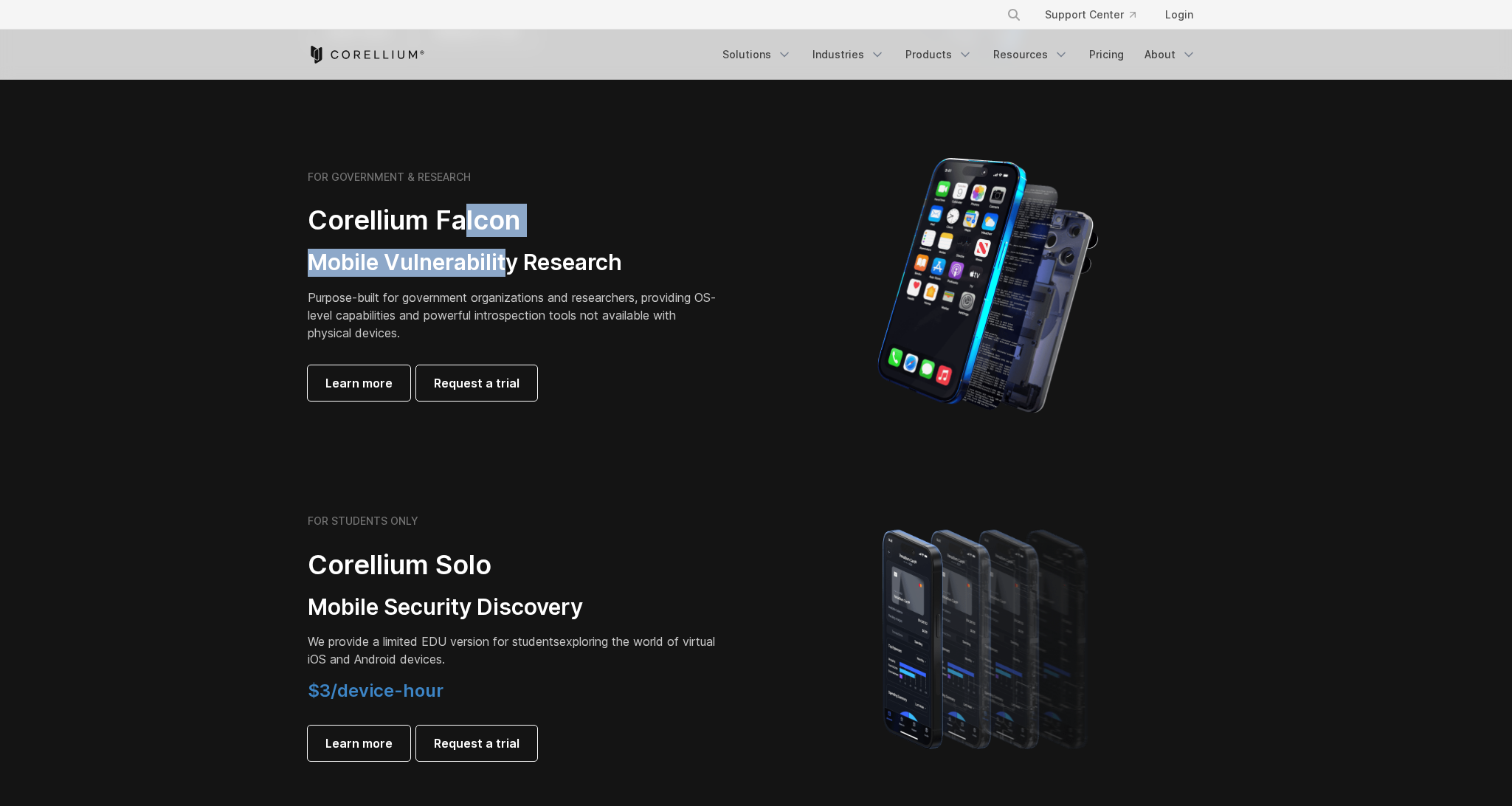
drag, startPoint x: 487, startPoint y: 248, endPoint x: 551, endPoint y: 255, distance: 64.4
click at [532, 251] on div "FOR GOVERNMENT & RESEARCH Corellium Falcon Mobile Vulnerability Research Purpos…" at bounding box center [514, 286] width 413 height 230
click at [553, 255] on h3 "Mobile Vulnerability Research" at bounding box center [514, 263] width 413 height 28
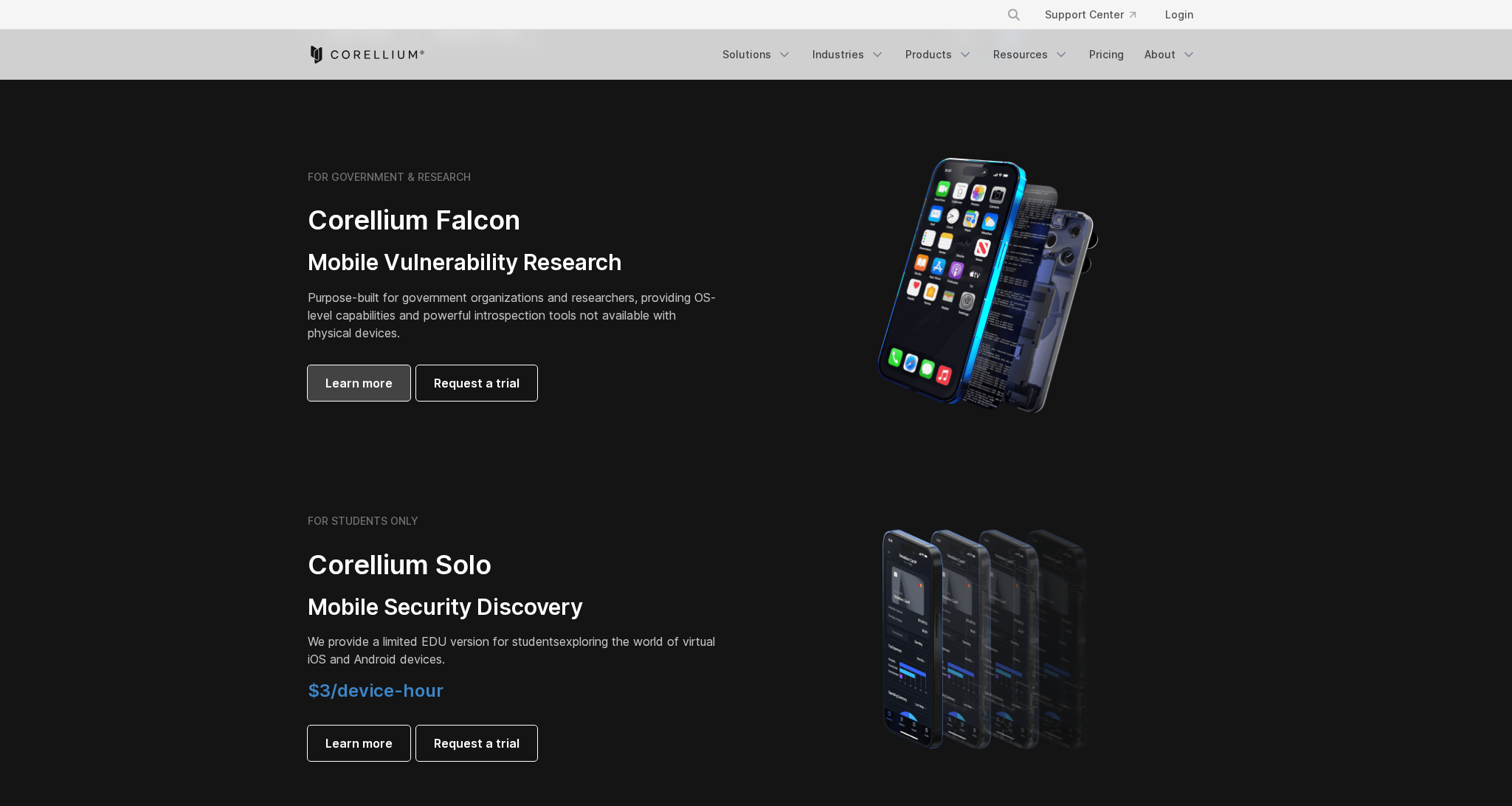
click at [376, 383] on span "Learn more" at bounding box center [359, 383] width 67 height 18
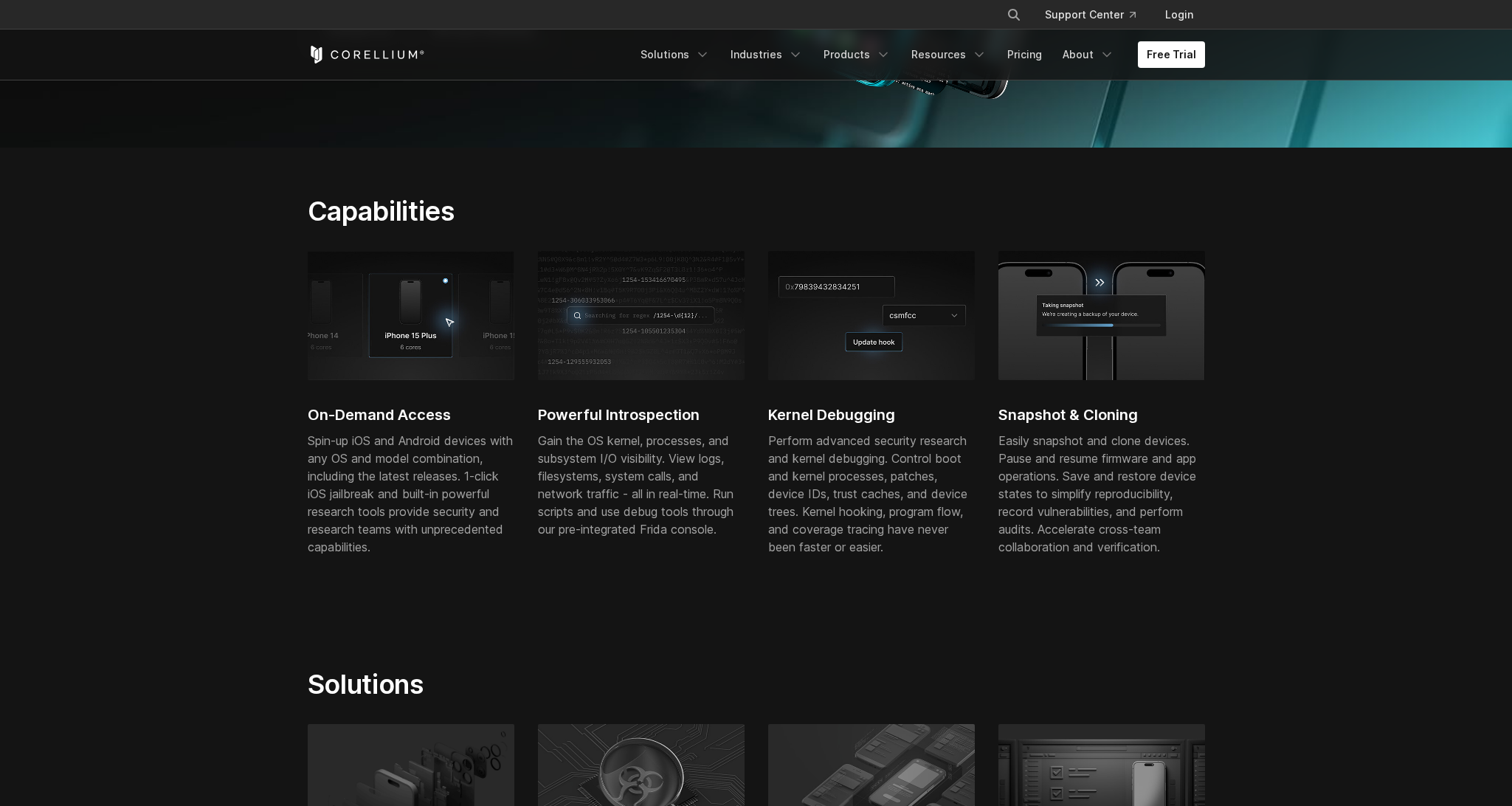
scroll to position [376, 0]
drag, startPoint x: 831, startPoint y: 441, endPoint x: 901, endPoint y: 441, distance: 70.0
click at [901, 441] on div "Perform advanced security research and kernel debugging. Control boot and kerne…" at bounding box center [871, 493] width 207 height 124
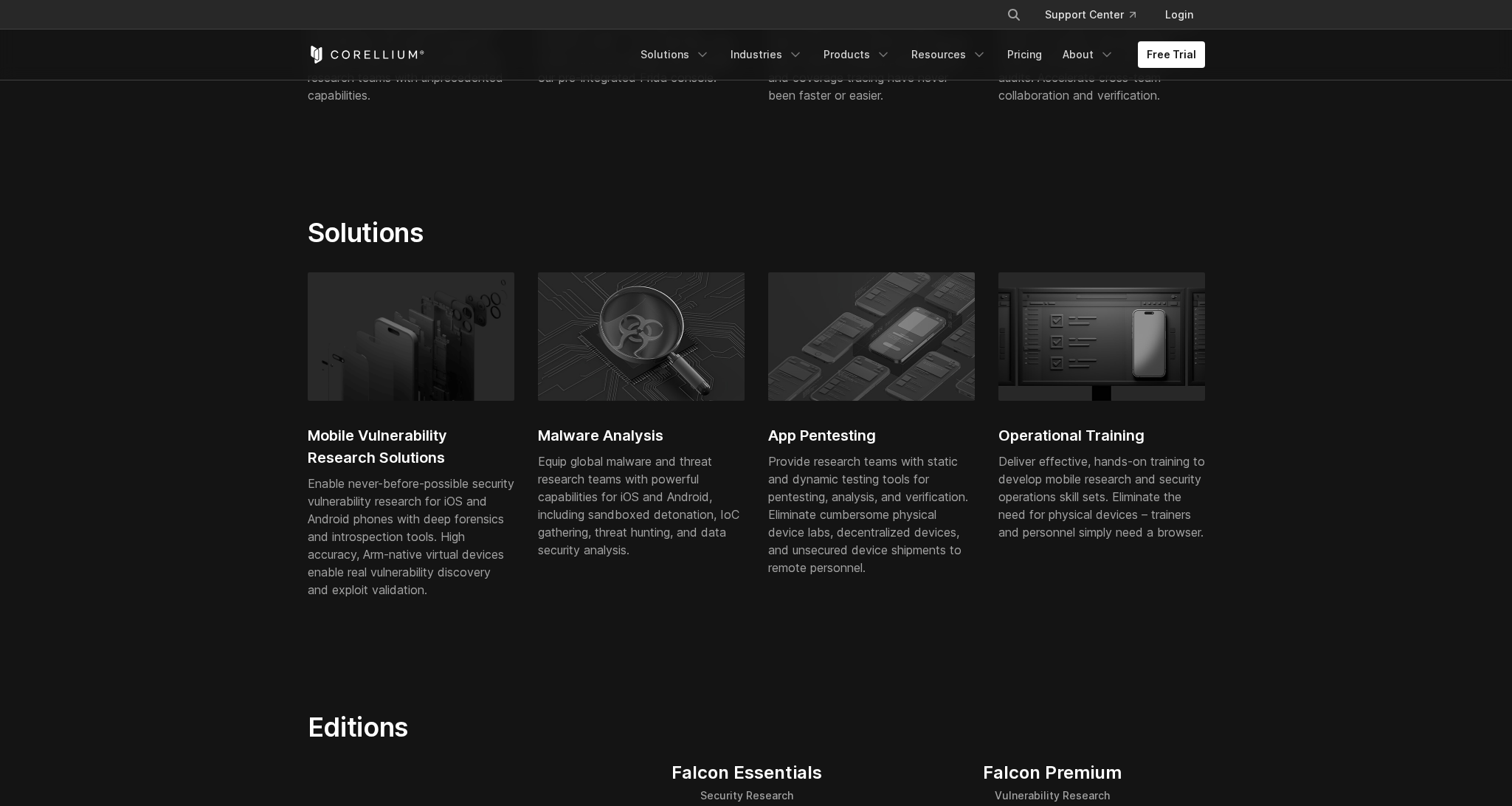
scroll to position [978, 0]
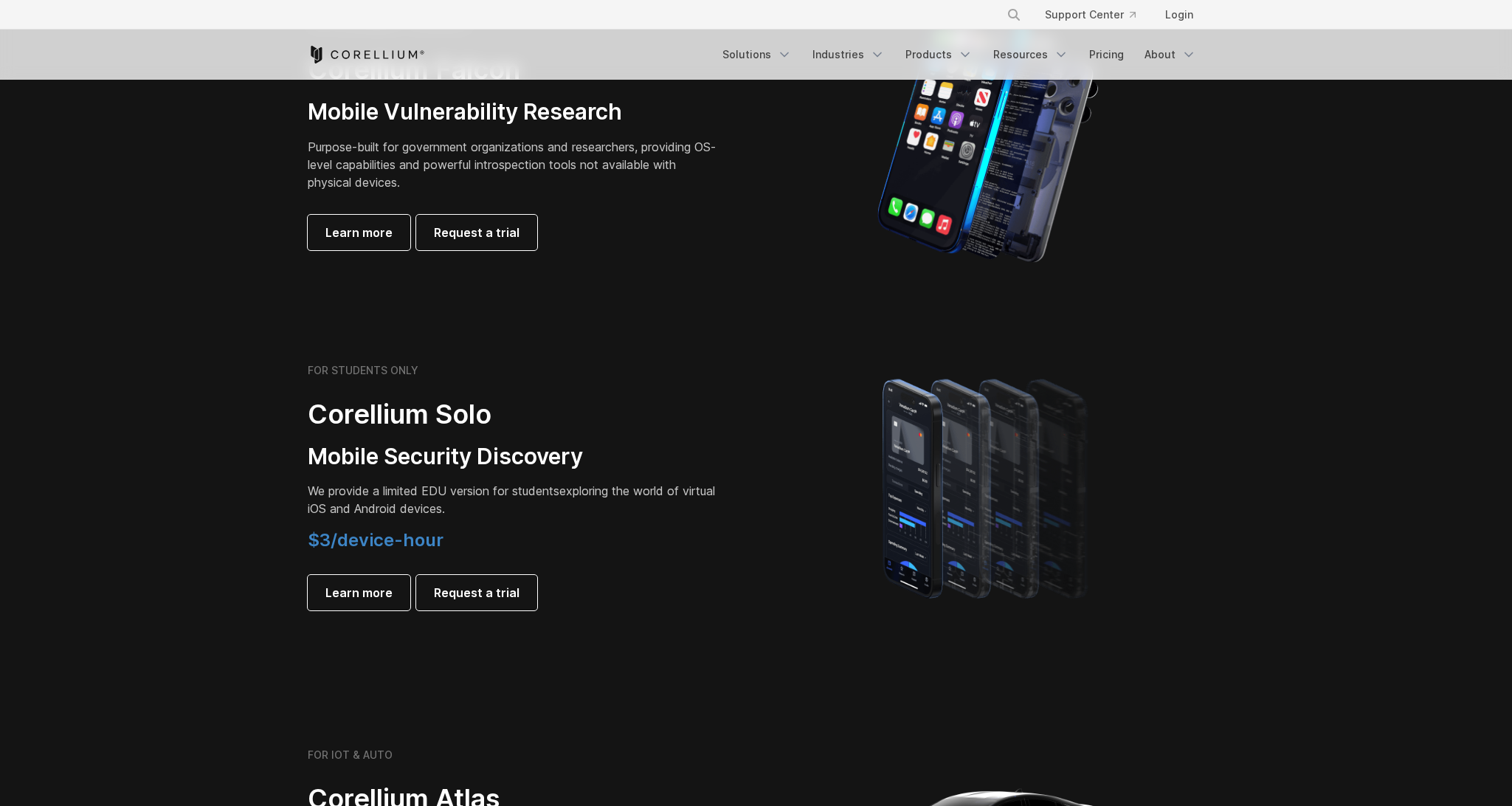
scroll to position [1000, 0]
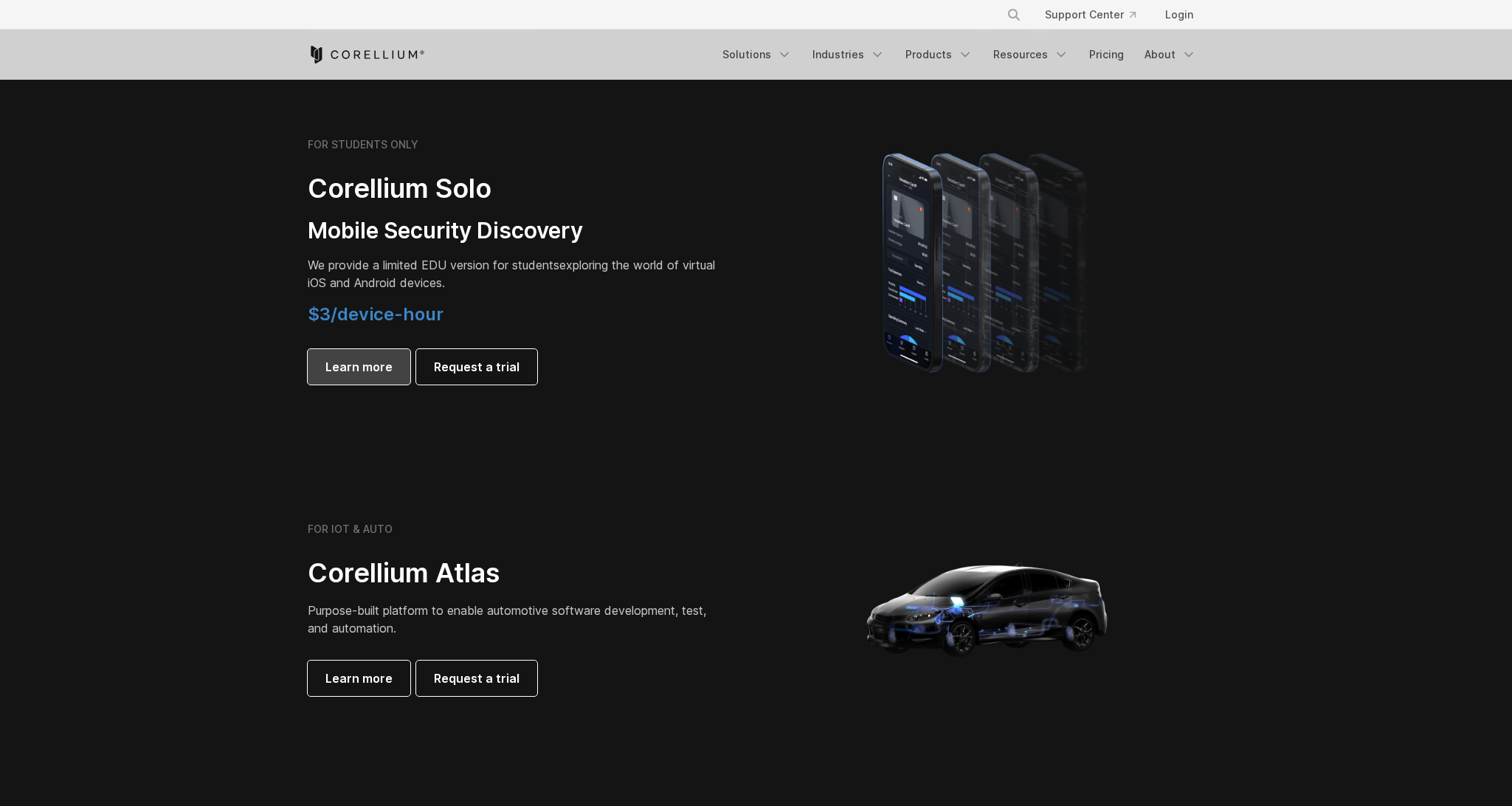
click at [362, 371] on span "Learn more" at bounding box center [359, 367] width 67 height 18
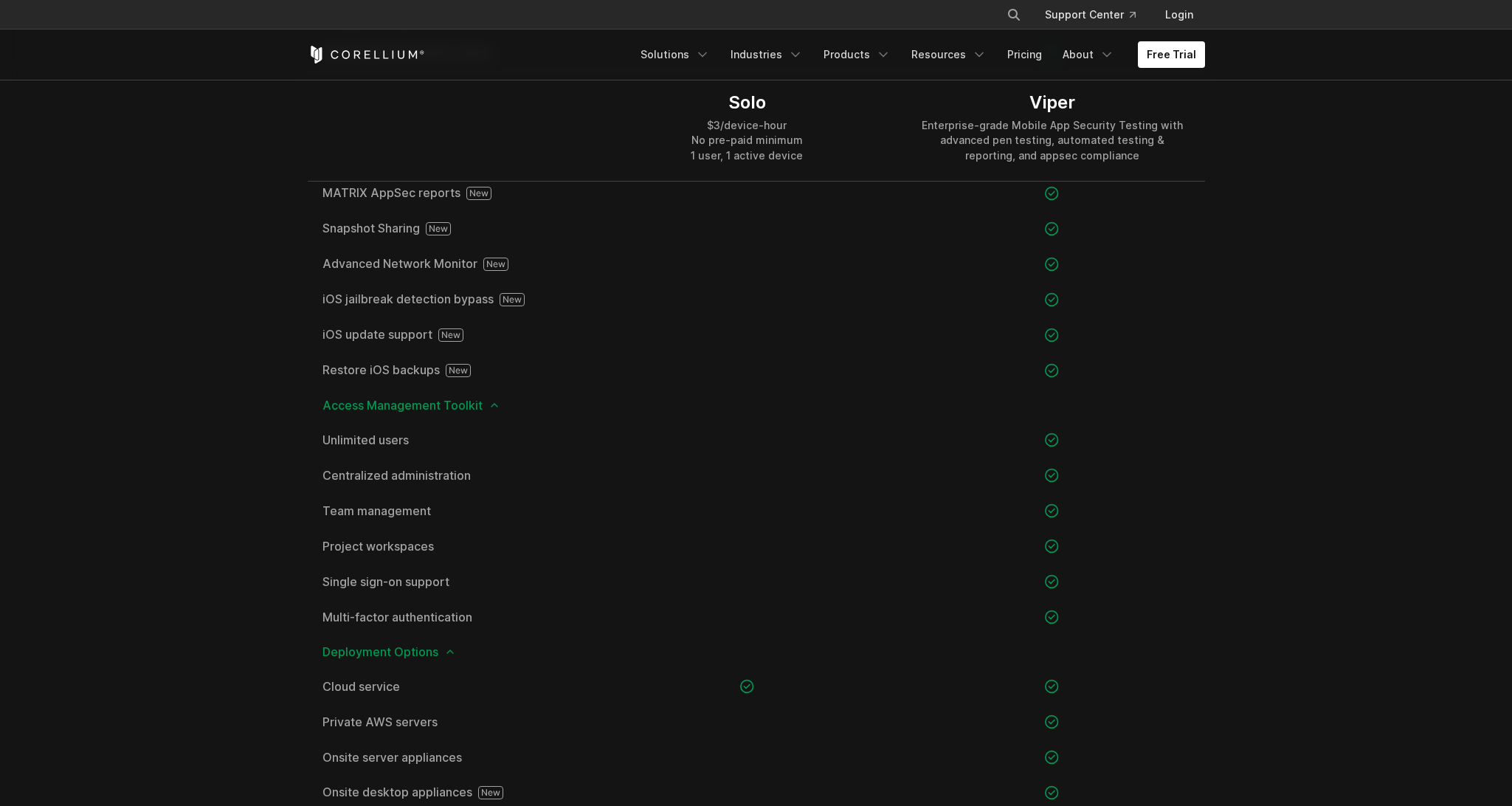
scroll to position [1881, 0]
